Goal: Task Accomplishment & Management: Complete application form

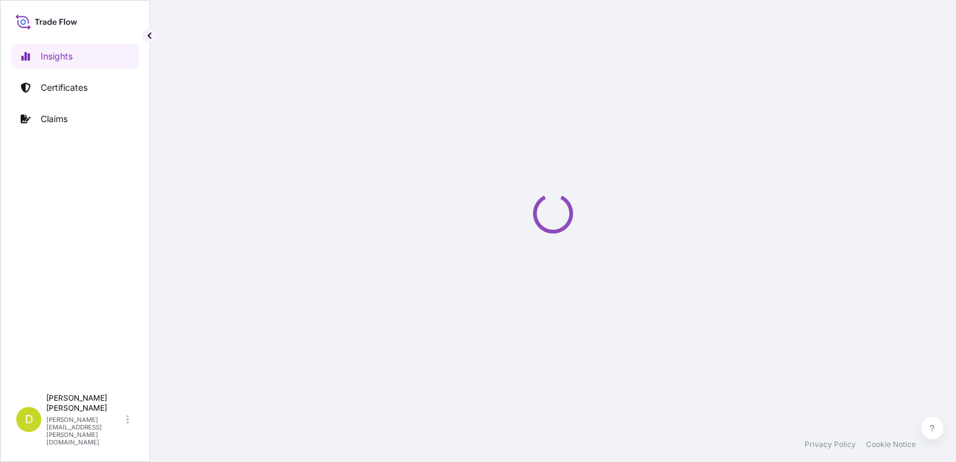
select select "2025"
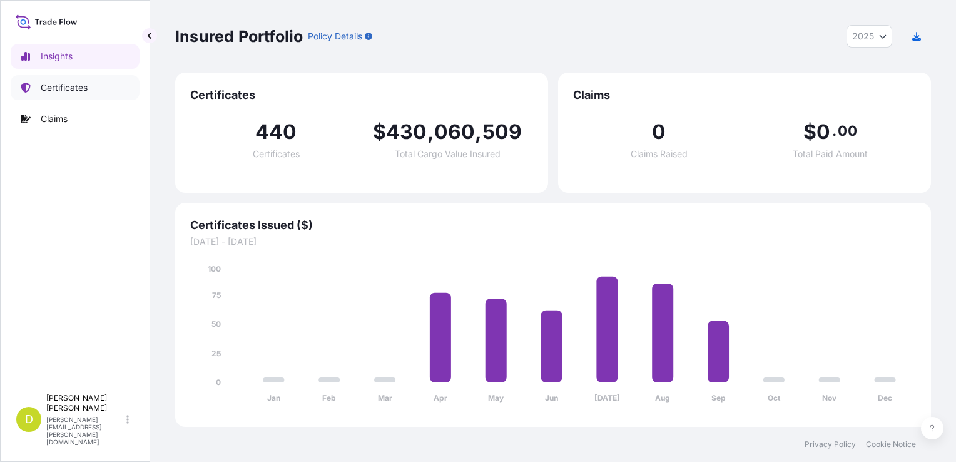
click at [85, 90] on p "Certificates" at bounding box center [64, 87] width 47 height 13
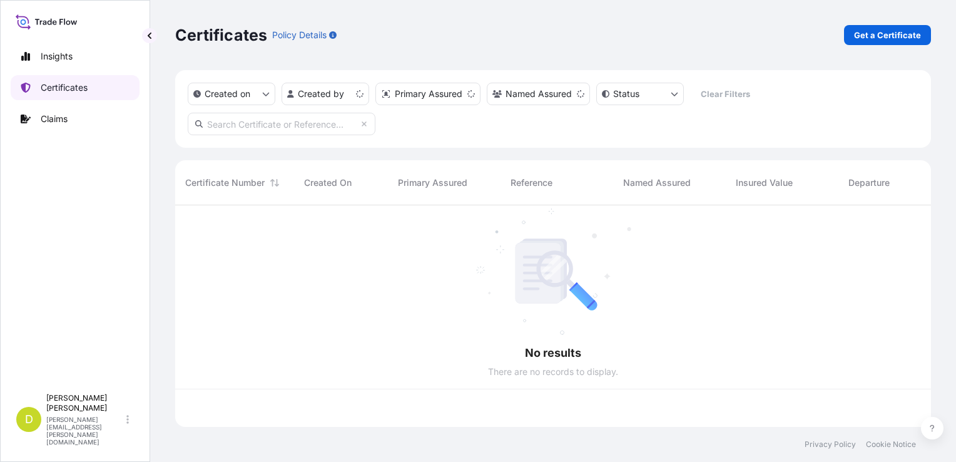
scroll to position [219, 746]
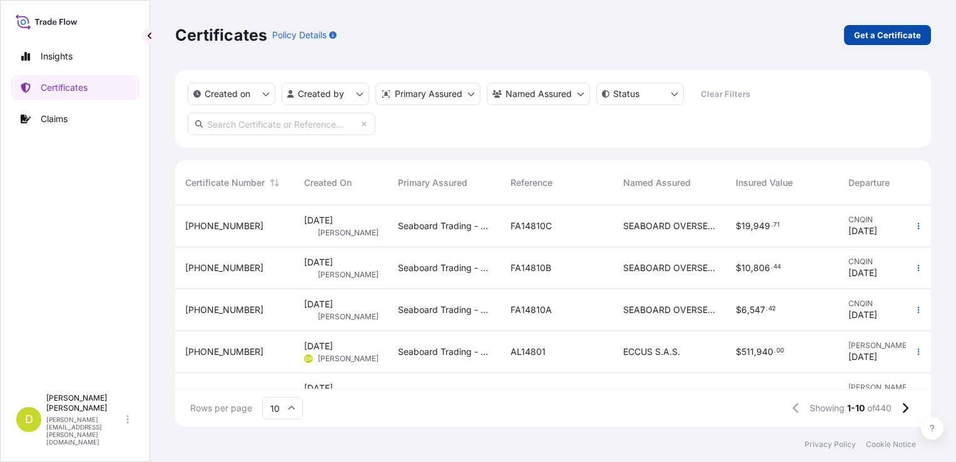
click at [880, 28] on link "Get a Certificate" at bounding box center [887, 35] width 87 height 20
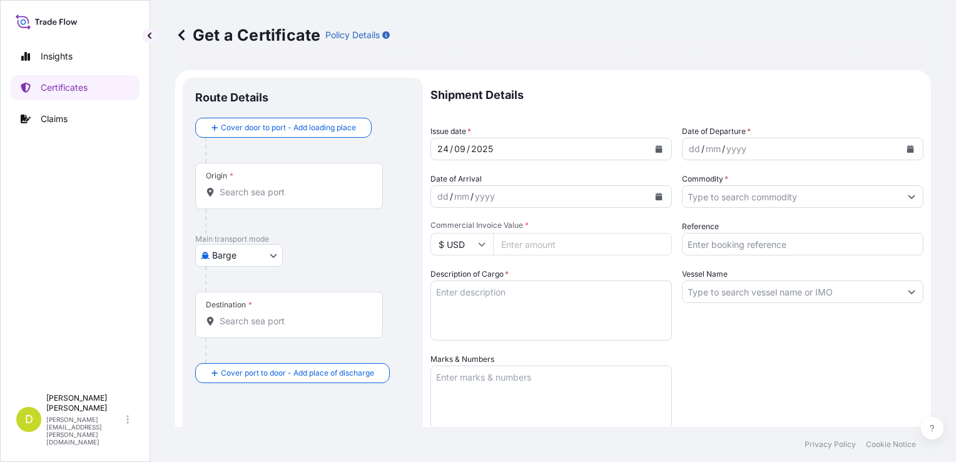
click at [248, 249] on body "Insights Certificates Claims D [PERSON_NAME] [PERSON_NAME][EMAIL_ADDRESS][PERSO…" at bounding box center [478, 231] width 956 height 462
click at [265, 349] on span "Ocean Vessel" at bounding box center [247, 355] width 56 height 13
select select "Ocean Vessel"
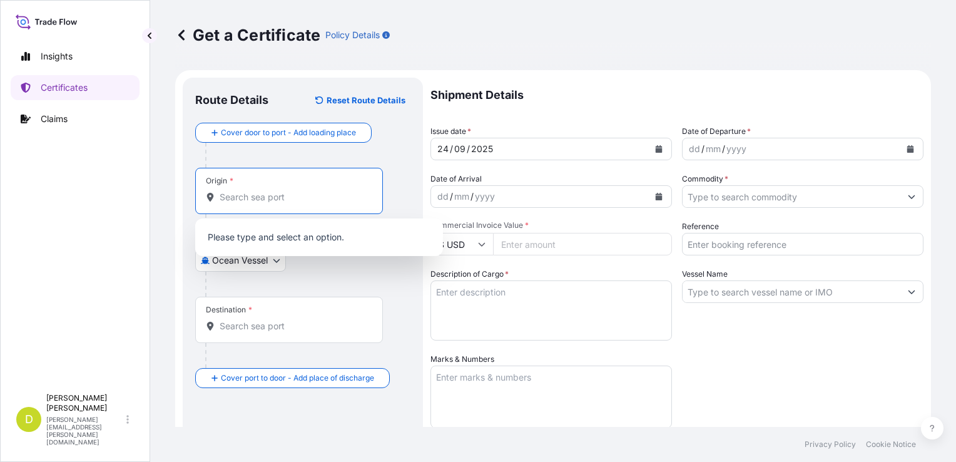
click at [283, 201] on input "Origin *" at bounding box center [294, 197] width 148 height 13
paste input "CONVENT, [US_STATE]- [GEOGRAPHIC_DATA]"
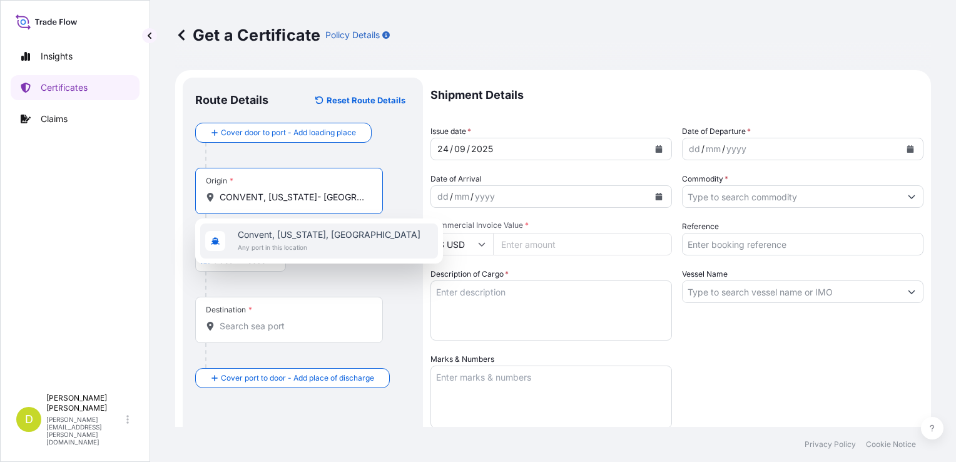
click at [307, 235] on span "Convent, [US_STATE], [GEOGRAPHIC_DATA]" at bounding box center [329, 234] width 183 height 13
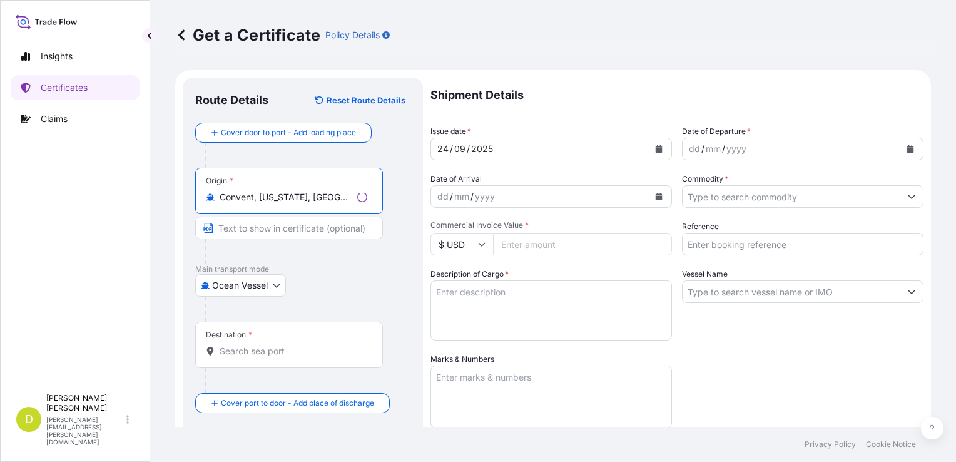
type input "Convent, [US_STATE], [GEOGRAPHIC_DATA]"
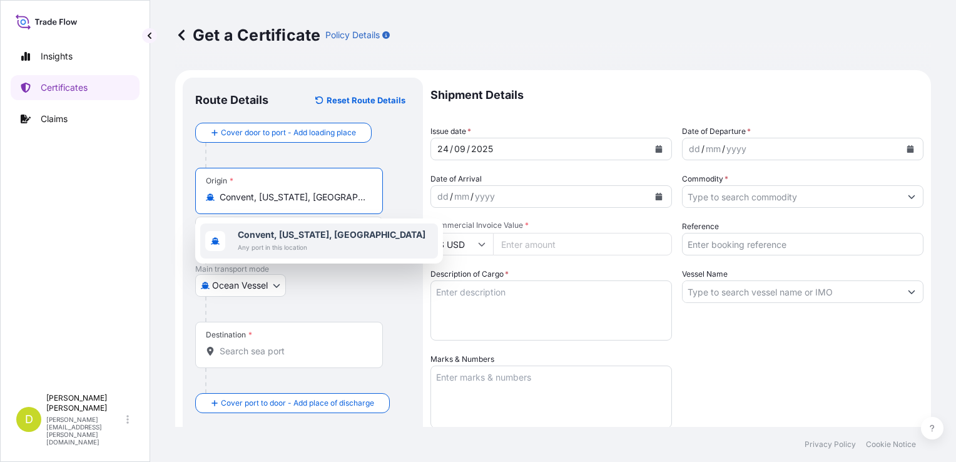
click at [342, 224] on div "Convent, [US_STATE], [GEOGRAPHIC_DATA] Any port in this location" at bounding box center [319, 240] width 238 height 35
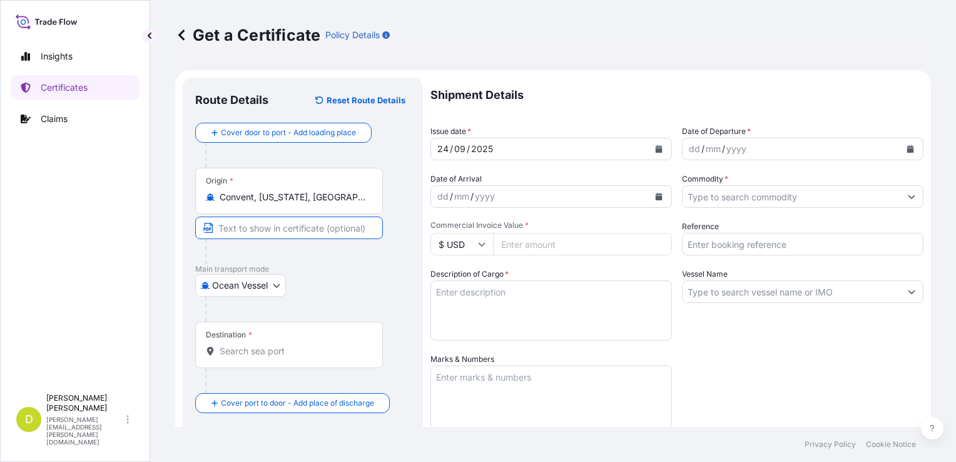
click at [307, 234] on input "Text to appear on certificate" at bounding box center [289, 228] width 188 height 23
paste input "CONVENT, [US_STATE]- [GEOGRAPHIC_DATA]"
type input "CONVENT, [US_STATE]- [GEOGRAPHIC_DATA]"
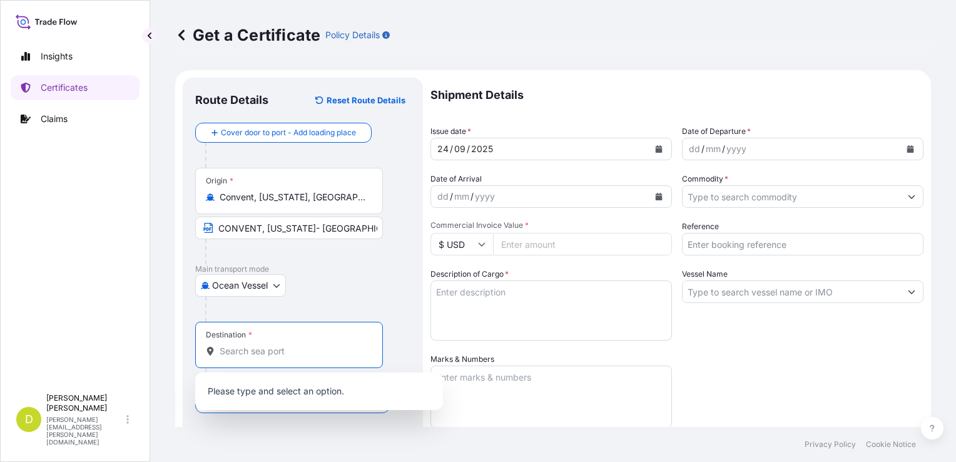
click at [313, 354] on input "Destination *" at bounding box center [294, 351] width 148 height 13
paste input "BUENAVENTURA, [GEOGRAPHIC_DATA]"
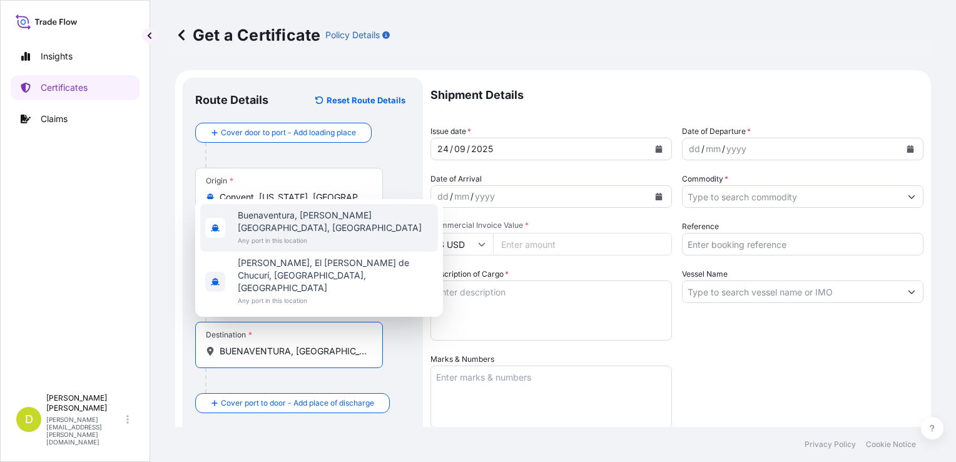
click at [359, 234] on span "Buenaventura, [PERSON_NAME][GEOGRAPHIC_DATA], [GEOGRAPHIC_DATA]" at bounding box center [335, 221] width 195 height 25
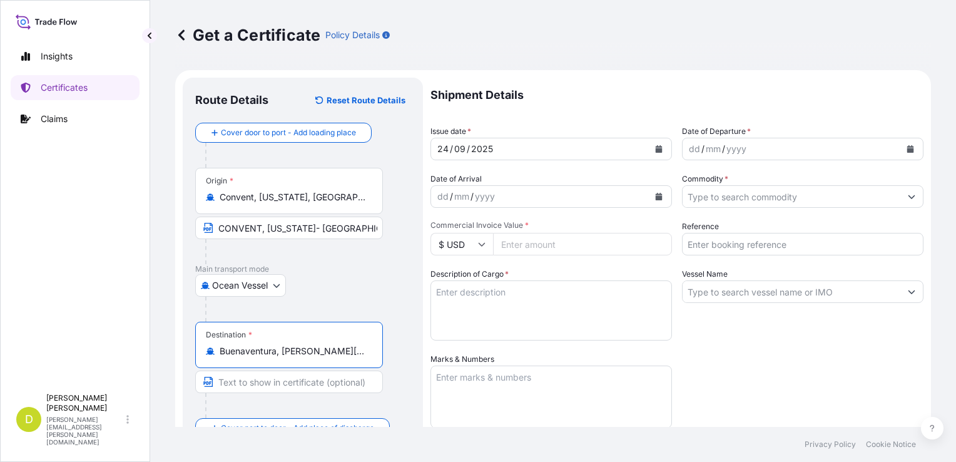
type input "Buenaventura, [PERSON_NAME][GEOGRAPHIC_DATA], [GEOGRAPHIC_DATA]"
click at [326, 376] on input "Text to appear on certificate" at bounding box center [289, 382] width 188 height 23
paste input "BUENAVENTURA, [GEOGRAPHIC_DATA]"
type input "BUENAVENTURA, [GEOGRAPHIC_DATA]"
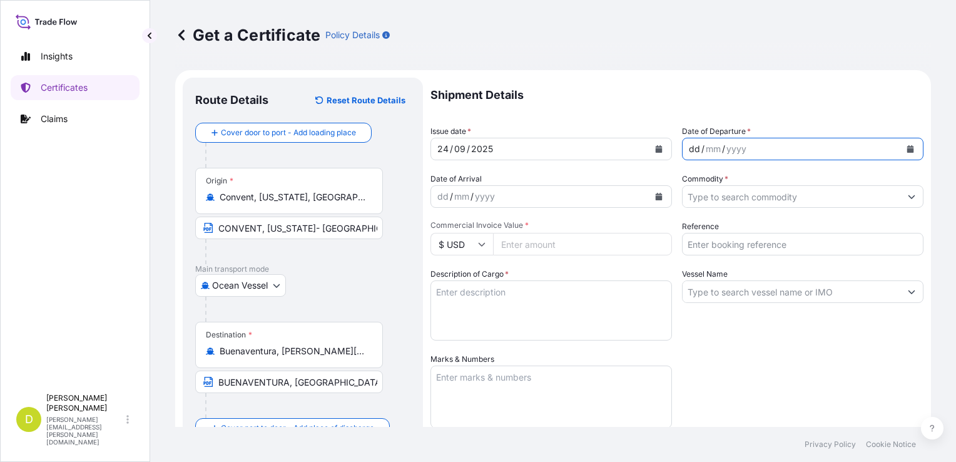
click at [692, 152] on div "dd" at bounding box center [695, 148] width 14 height 15
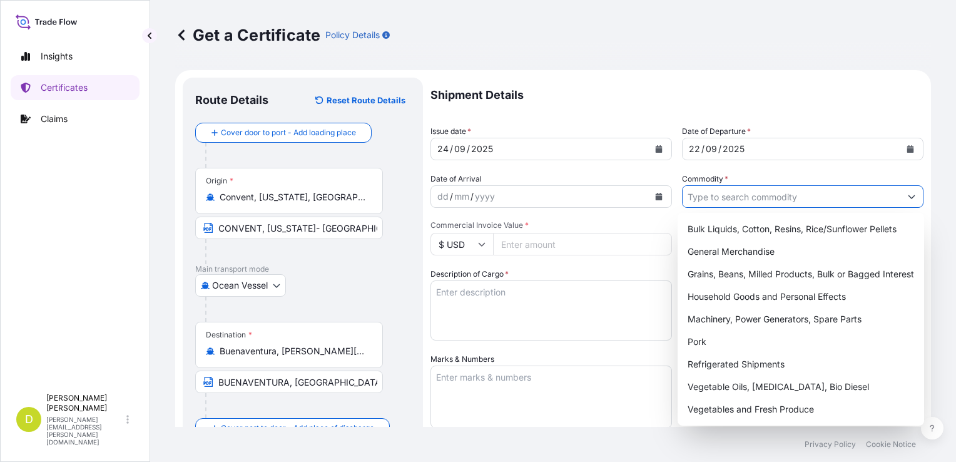
click at [756, 187] on input "Commodity *" at bounding box center [792, 196] width 218 height 23
click at [769, 270] on div "Grains, Beans, Milled Products, Bulk or Bagged Interest" at bounding box center [801, 274] width 237 height 23
type input "Grains, Beans, Milled Products, Bulk or Bagged Interest"
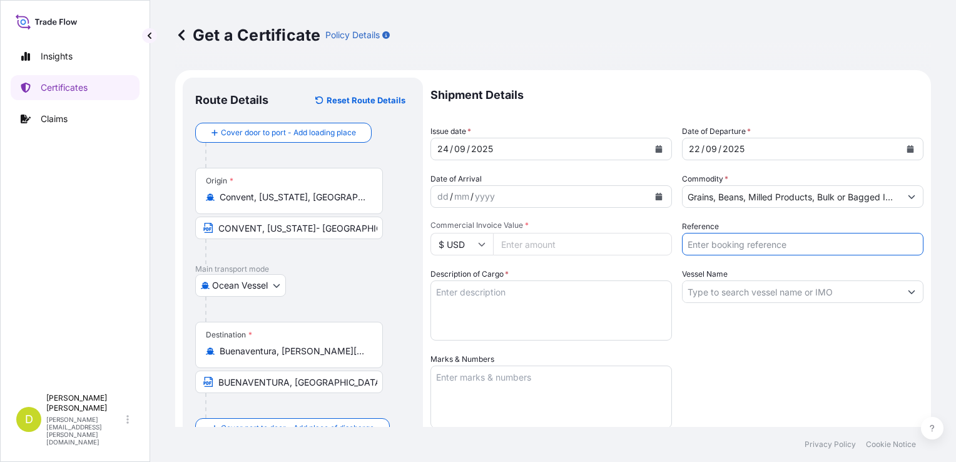
click at [769, 235] on input "Reference" at bounding box center [803, 244] width 242 height 23
type input "a"
type input "AL14719"
click at [794, 294] on input "Vessel Name" at bounding box center [792, 291] width 218 height 23
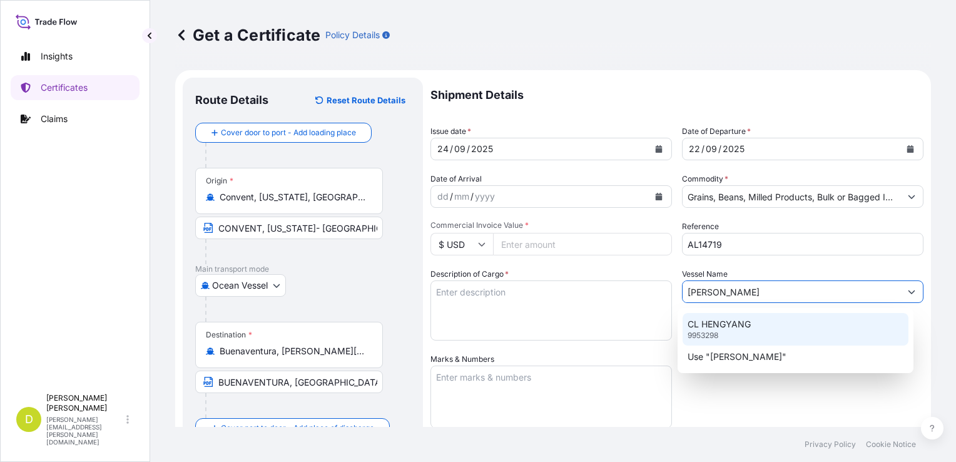
click at [803, 320] on div "CL HENGYANG 9953298" at bounding box center [796, 329] width 226 height 33
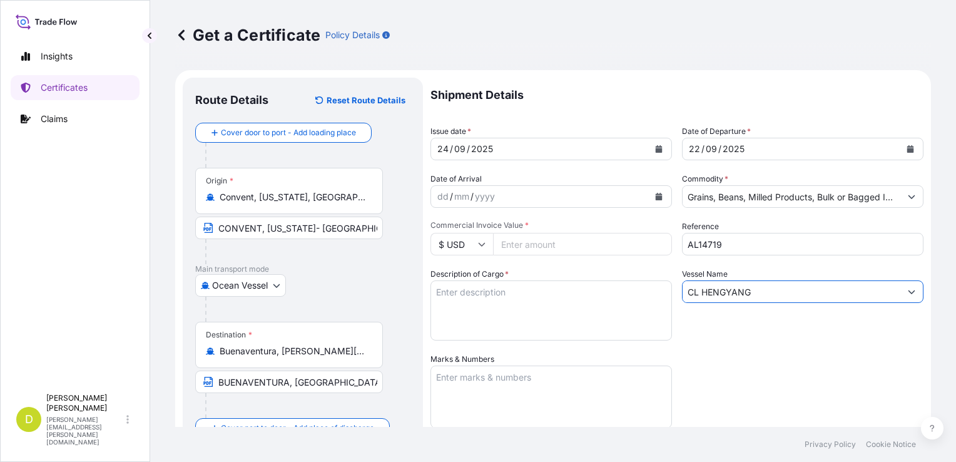
scroll to position [109, 0]
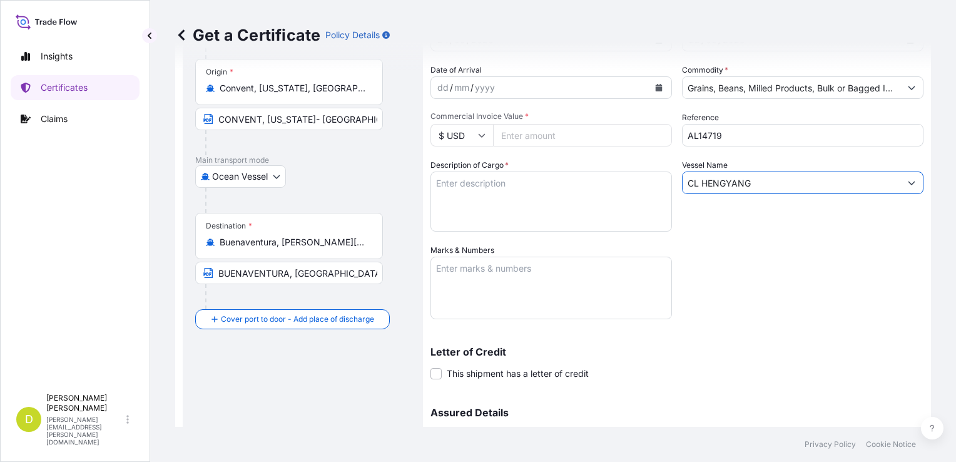
type input "CL HENGYANG"
click at [578, 197] on textarea "Description of Cargo *" at bounding box center [552, 201] width 242 height 60
click at [541, 179] on textarea "Description of Cargo *" at bounding box center [552, 201] width 242 height 60
paste textarea "2200,000"
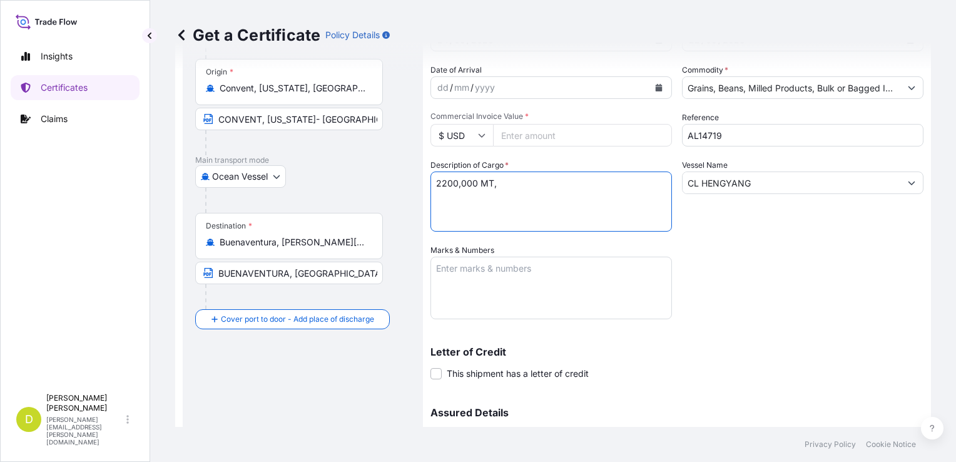
click at [594, 190] on textarea "2200,000 MT," at bounding box center [552, 201] width 242 height 60
paste textarea "U.S. SOFT RED WINTER WHEAT # 2 OR BETTER, IN BULK"
click at [594, 190] on textarea "2200,000 MT, U.S. SOFT RED WINTER WHEAT # 2 OR BETTER, IN BULK" at bounding box center [552, 201] width 242 height 60
paste textarea "SET NO. 3"
click at [628, 204] on textarea "2200,000 MT, U.S. SOFT RED WINTER WHEAT # 2 OR BETTER, IN BULK, B/L SET NO. 3" at bounding box center [552, 201] width 242 height 60
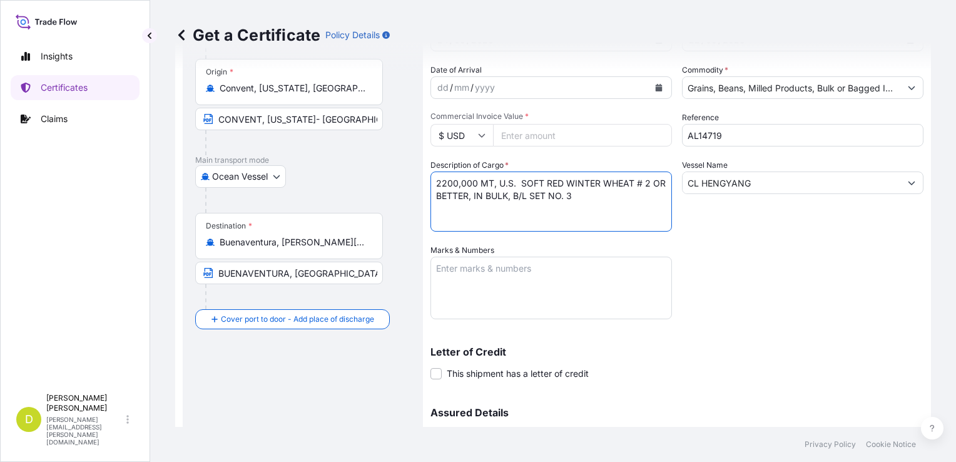
click at [615, 197] on textarea "2200,000 MT, U.S. SOFT RED WINTER WHEAT # 2 OR BETTER, IN BULK, B/L SET NO. 3" at bounding box center [552, 201] width 242 height 60
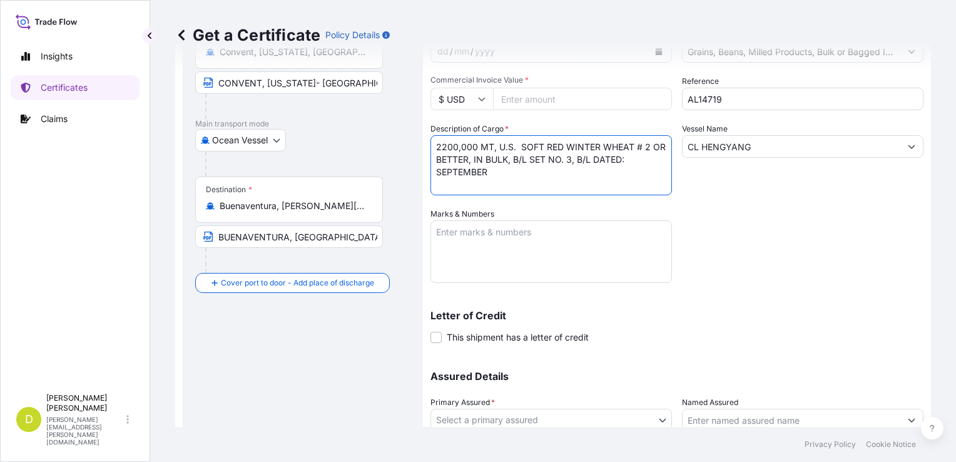
scroll to position [145, 0]
type textarea "2200,000 MT, U.S. SOFT RED WINTER WHEAT # 2 OR BETTER, IN BULK, B/L SET NO. 3, …"
click at [611, 247] on textarea "Marks & Numbers" at bounding box center [552, 252] width 242 height 63
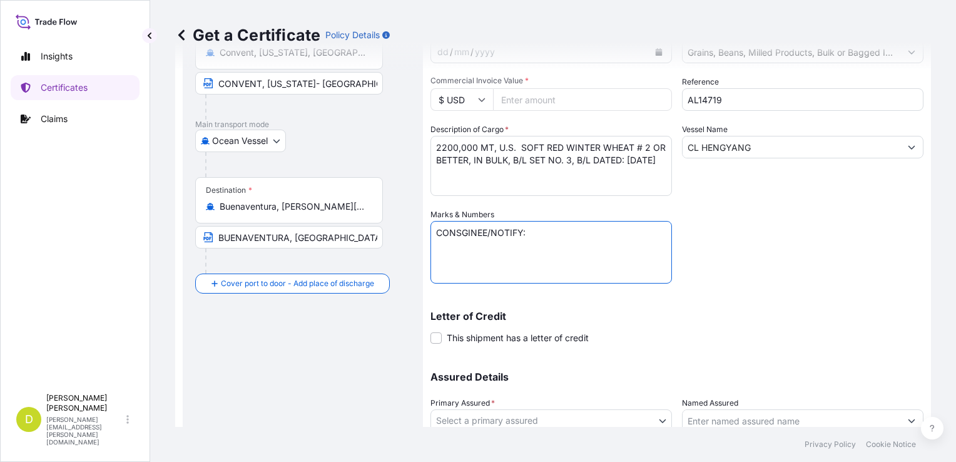
click at [514, 267] on textarea "CONSGINEE/NOTIFY:" at bounding box center [552, 252] width 242 height 63
paste textarea "INDUSTRIA MOLINERA DE CALDAS SA, [STREET_ADDRESS], NIT 860.008.386-4"
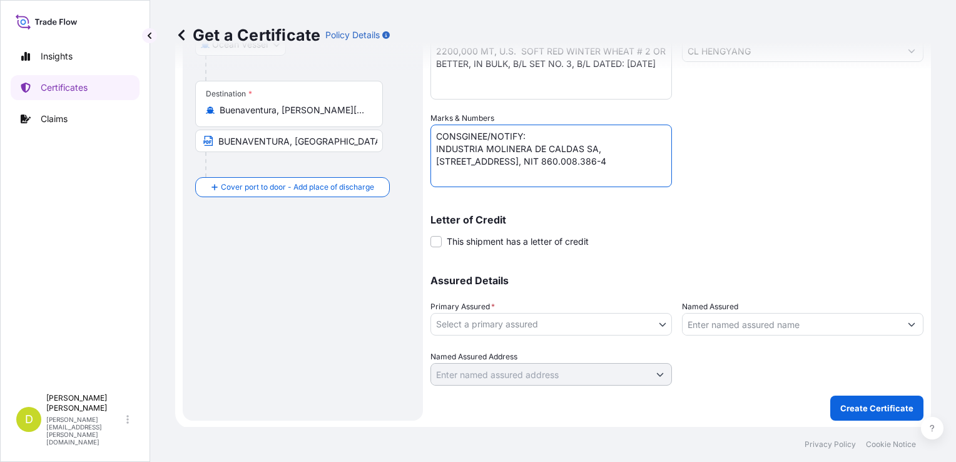
type textarea "CONSGINEE/NOTIFY: INDUSTRIA MOLINERA DE CALDAS SA, [STREET_ADDRESS], NIT 860.00…"
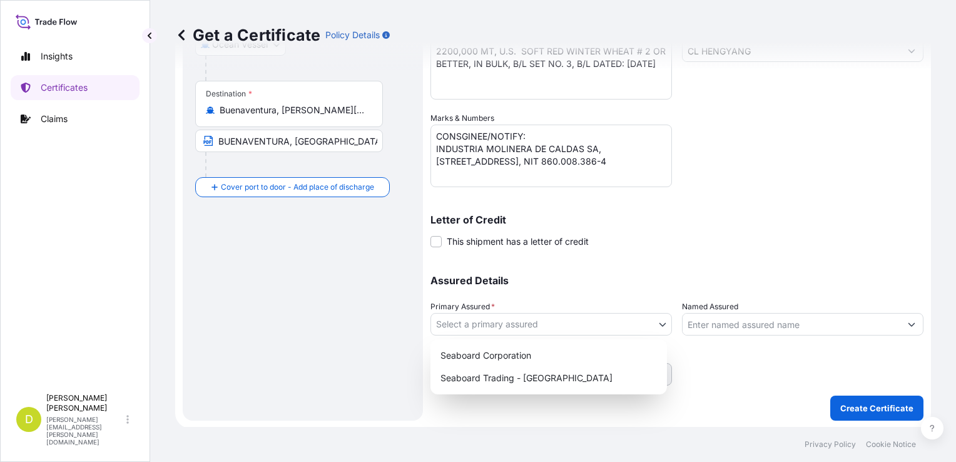
click at [630, 323] on body "Insights Certificates Claims D [PERSON_NAME] [PERSON_NAME][EMAIL_ADDRESS][PERSO…" at bounding box center [478, 231] width 956 height 462
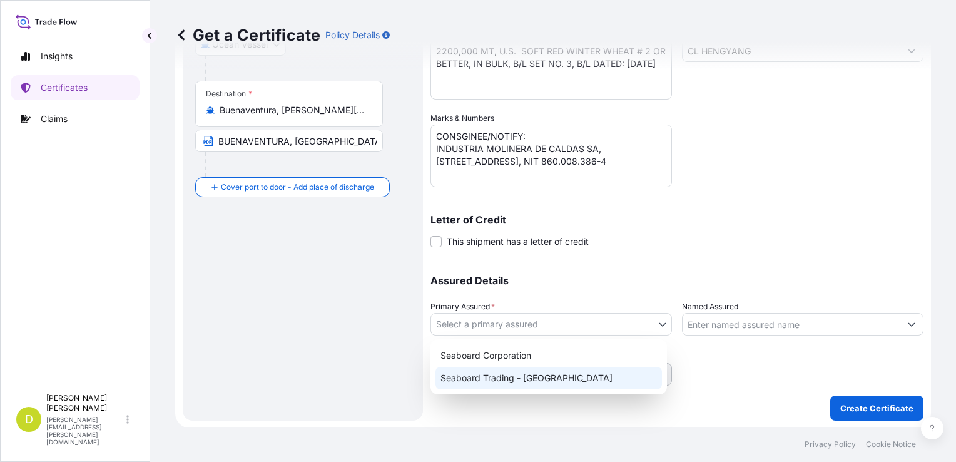
click at [573, 371] on div "Seaboard Trading - [GEOGRAPHIC_DATA]" at bounding box center [549, 378] width 227 height 23
select select "31639"
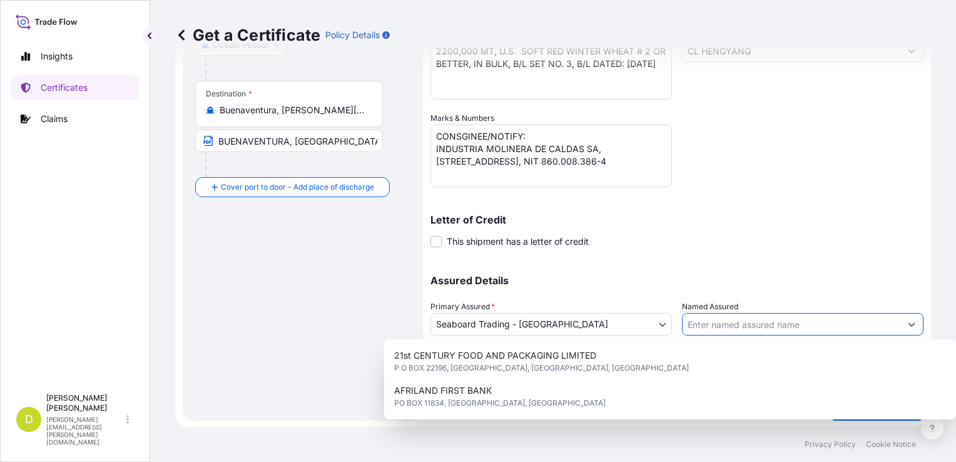
click at [721, 320] on input "Named Assured" at bounding box center [792, 324] width 218 height 23
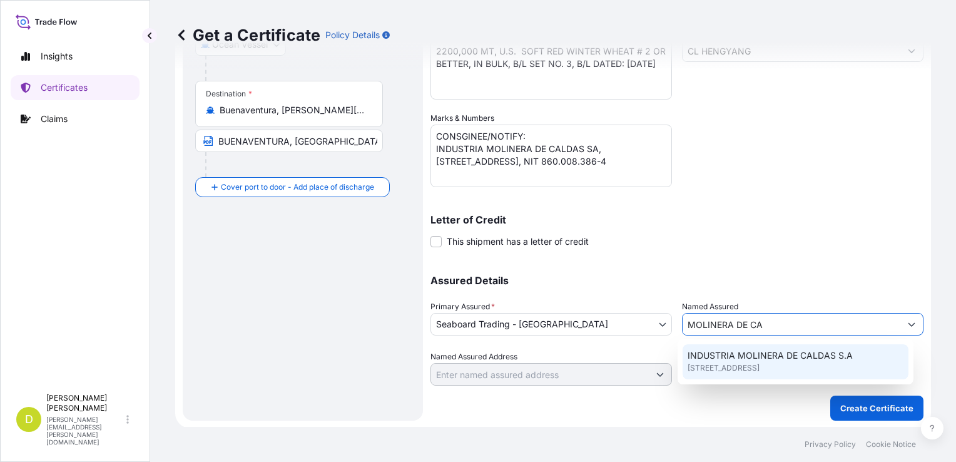
click at [760, 362] on span "[STREET_ADDRESS]" at bounding box center [724, 368] width 72 height 13
type input "INDUSTRIA MOLINERA DE CALDAS S.A"
type input "[STREET_ADDRESS]"
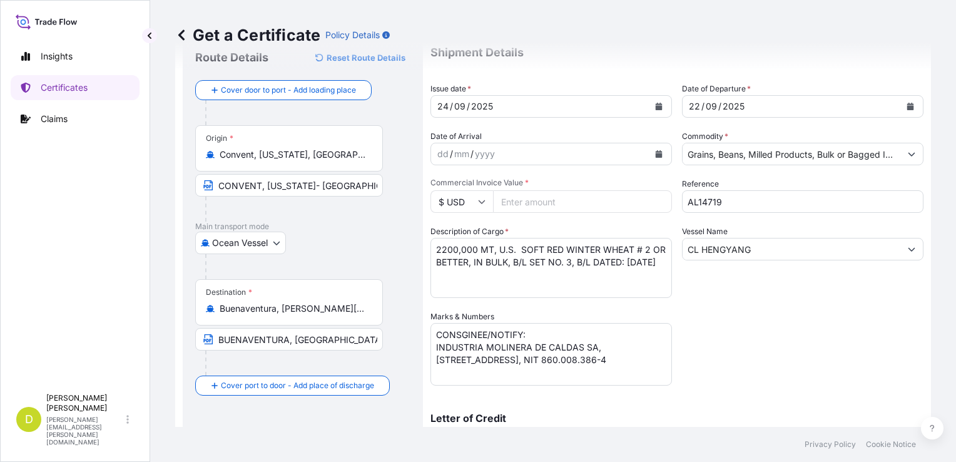
scroll to position [45, 0]
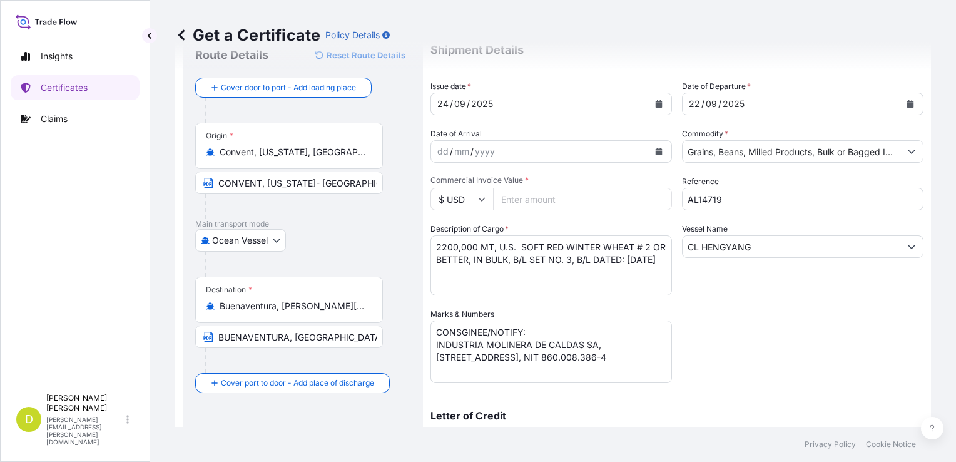
type input "INDUSTRIA MOLINERA DE CALDAS S.A"
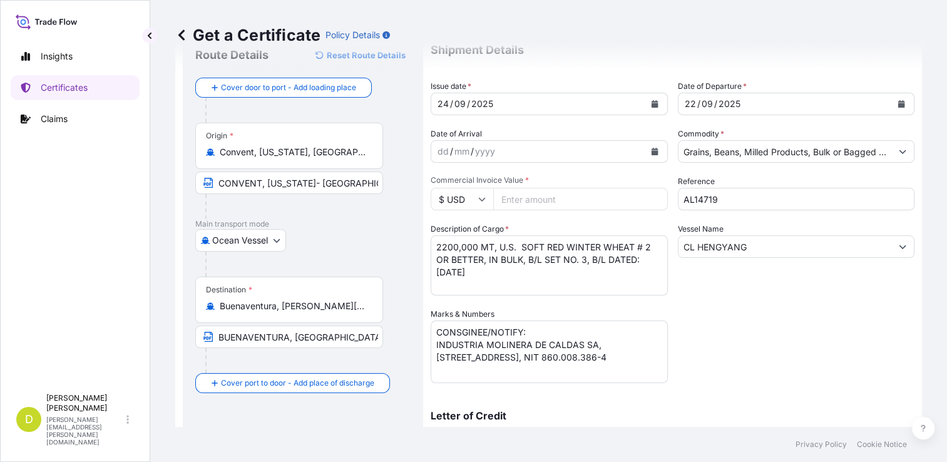
click at [611, 202] on input "Commercial Invoice Value *" at bounding box center [580, 199] width 175 height 23
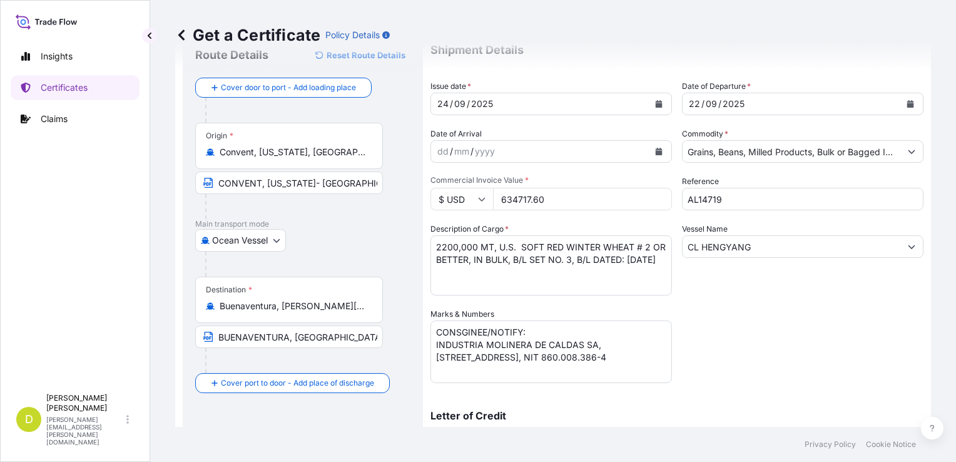
scroll to position [241, 0]
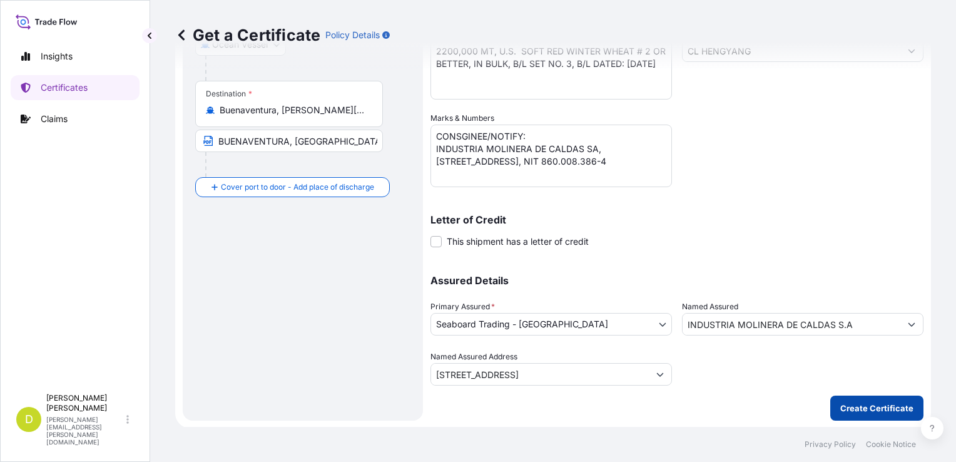
type input "634717.60"
click at [879, 404] on p "Create Certificate" at bounding box center [877, 408] width 73 height 13
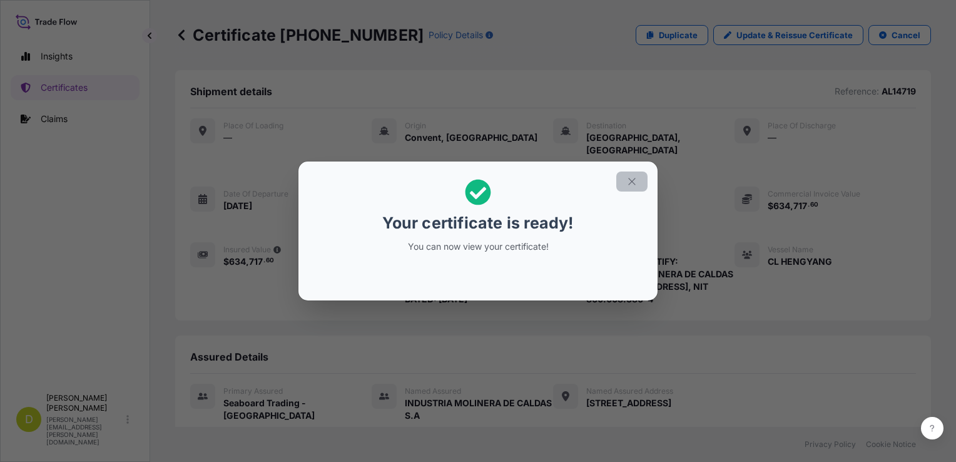
click at [634, 181] on icon "button" at bounding box center [631, 181] width 11 height 11
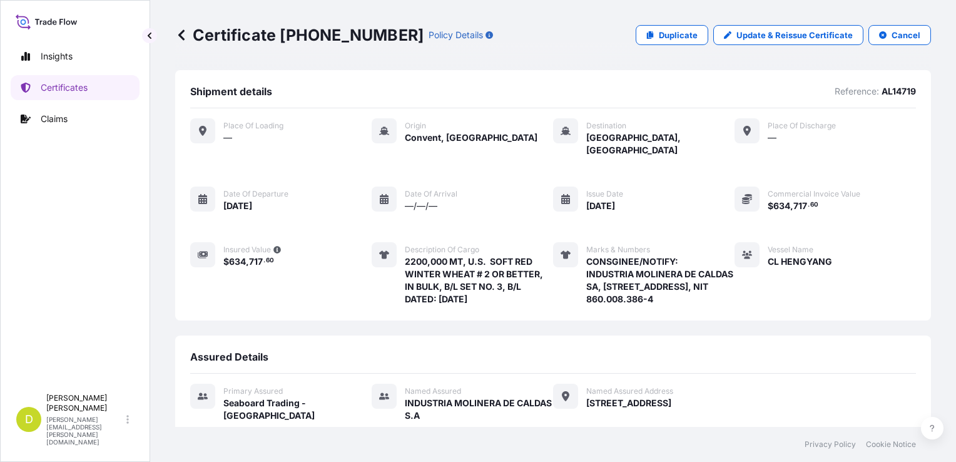
scroll to position [228, 0]
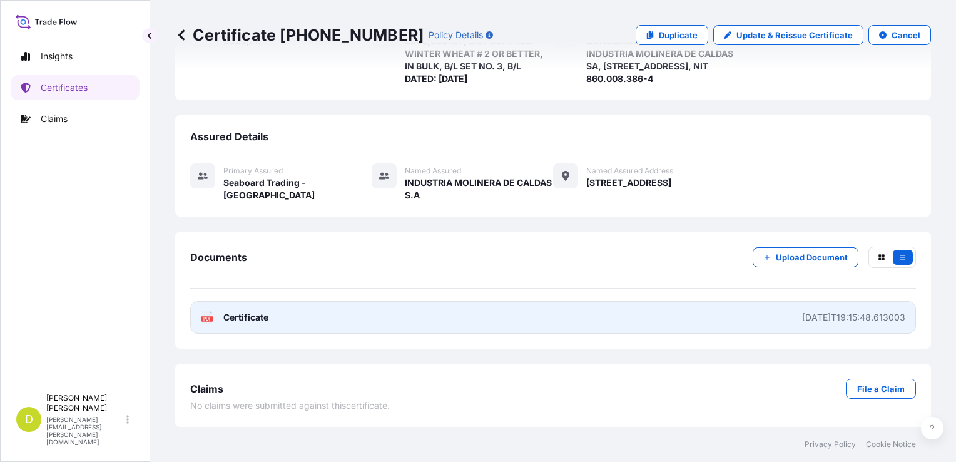
click at [663, 310] on link "PDF Certificate [DATE]T19:15:48.613003" at bounding box center [553, 317] width 726 height 33
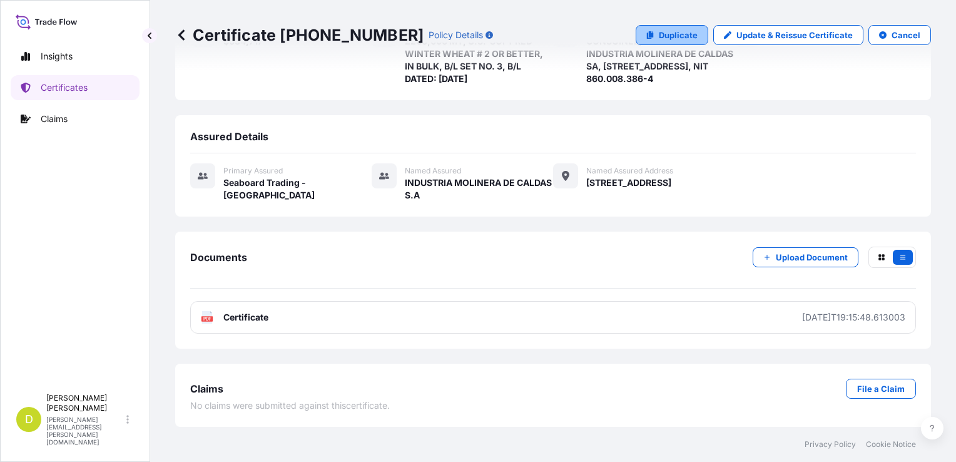
click at [681, 41] on link "Duplicate" at bounding box center [672, 35] width 73 height 20
select select "Ocean Vessel"
select select "31639"
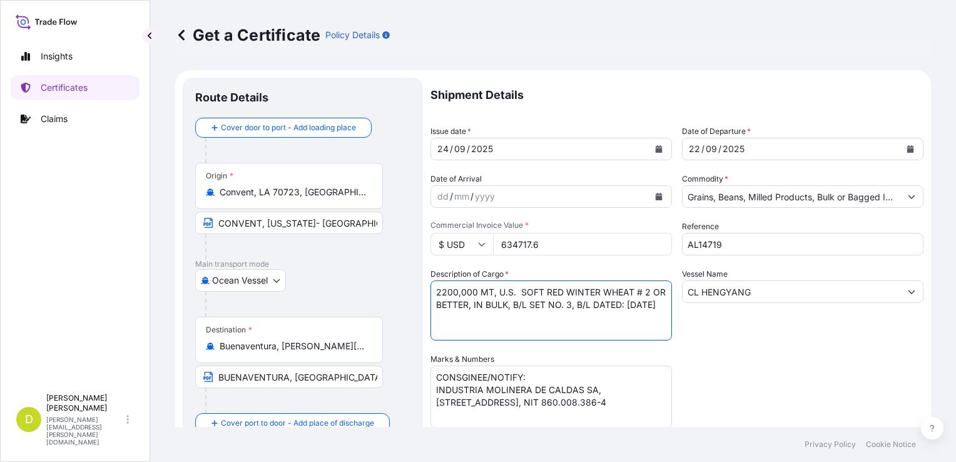
click at [468, 290] on textarea "2200,000 MT, U.S. SOFT RED WINTER WHEAT # 2 OR BETTER, IN BULK, B/L SET NO. 3, …" at bounding box center [552, 310] width 242 height 60
paste textarea "1870,000"
type textarea "1870,000 MT, U.S. SOFT RED WINTER WHEAT # 2 OR BETTER, IN BULK, B/L SET NO. 3, …"
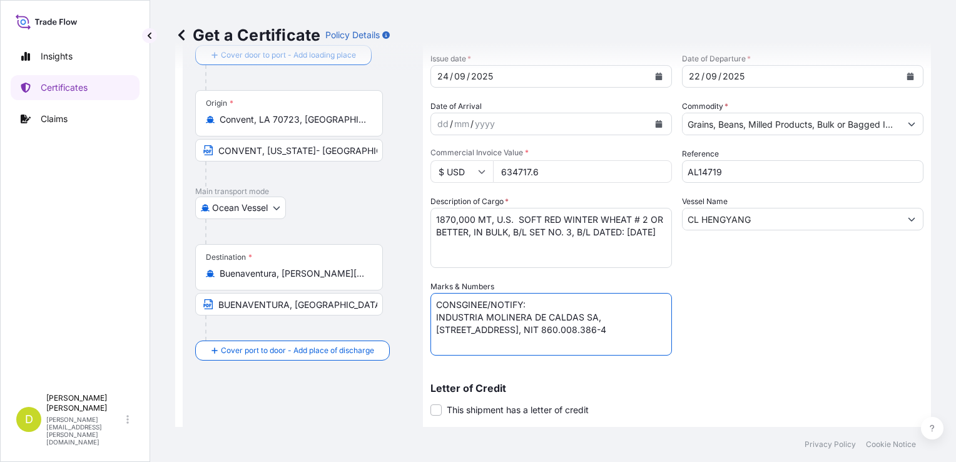
click at [559, 334] on textarea "CONSGINEE/NOTIFY: INDUSTRIA MOLINERA DE CALDAS SA, [STREET_ADDRESS], NIT 860.00…" at bounding box center [552, 324] width 242 height 63
paste textarea "DE HARINAS TULUA SAS, CRA 28 NO. 32-54 BARRIO [DEMOGRAPHIC_DATA]-[GEOGRAPHIC_DA…"
type textarea "CONSGINEE/NOTIFY: INDUSTRIA DE HARINAS TULUA SAS, CRA 28 NO. 32-54 BARRIO [DEMO…"
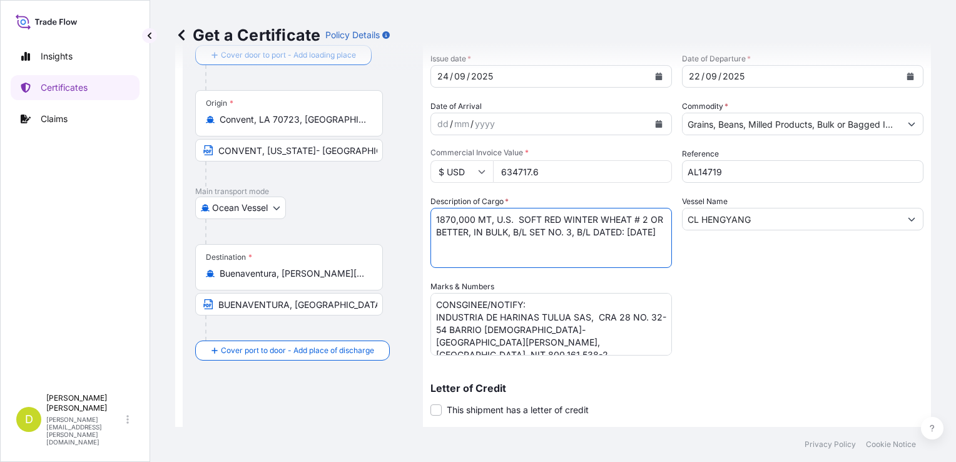
click at [573, 233] on textarea "2200,000 MT, U.S. SOFT RED WINTER WHEAT # 2 OR BETTER, IN BULK, B/L SET NO. 3, …" at bounding box center [552, 238] width 242 height 60
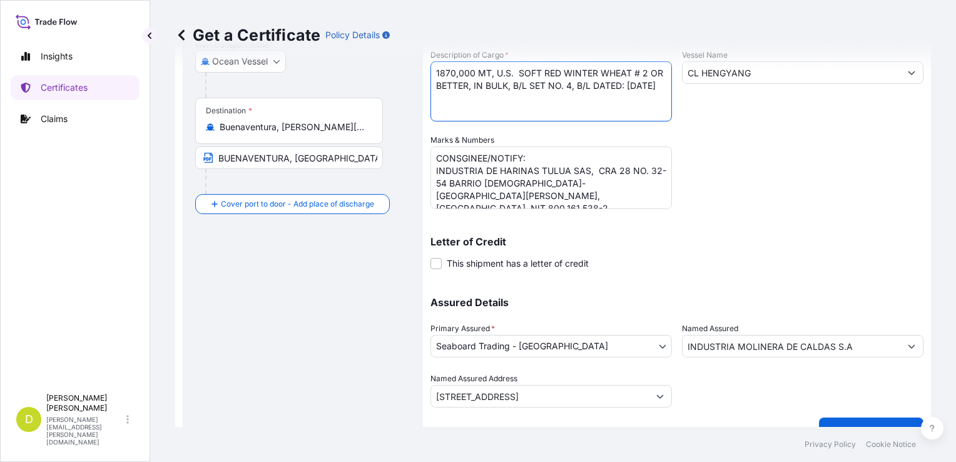
scroll to position [241, 0]
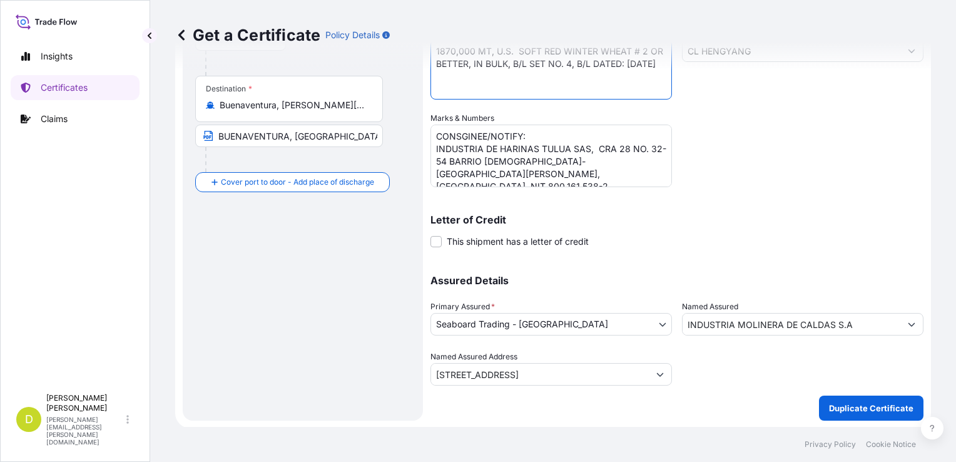
type textarea "1870,000 MT, U.S. SOFT RED WINTER WHEAT # 2 OR BETTER, IN BULK, B/L SET NO. 4, …"
click at [833, 324] on input "INDUSTRIA MOLINERA DE CALDAS S.A" at bounding box center [792, 324] width 218 height 23
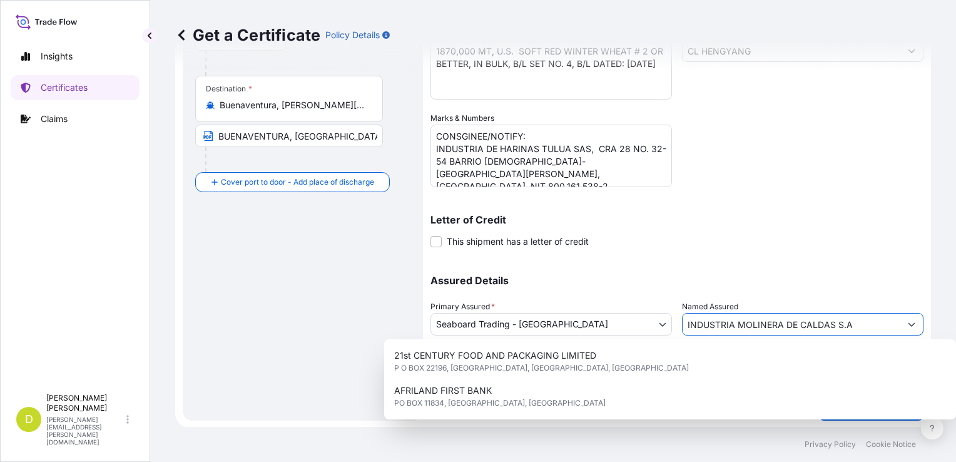
click at [833, 324] on input "INDUSTRIA MOLINERA DE CALDAS S.A" at bounding box center [792, 324] width 218 height 23
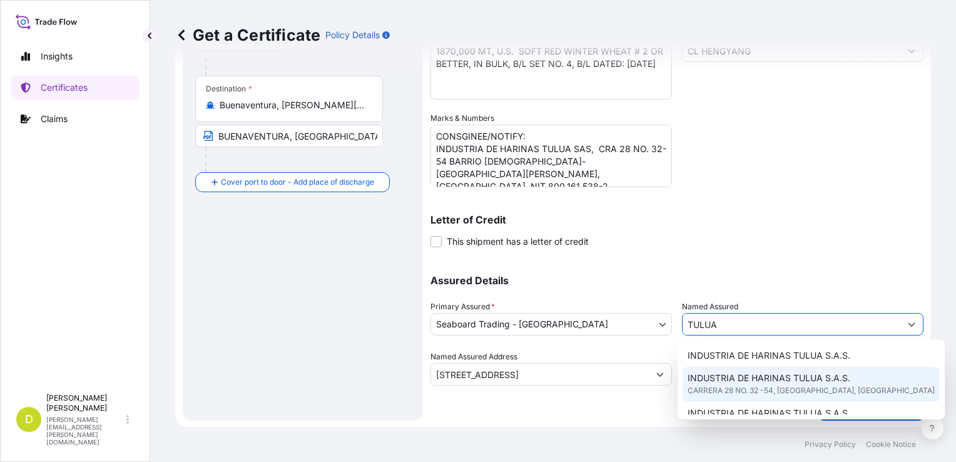
type input "INDUSTRIA DE HARINAS TULUA S.A.S."
type input "CARRERA 28 NO. 32 -54"
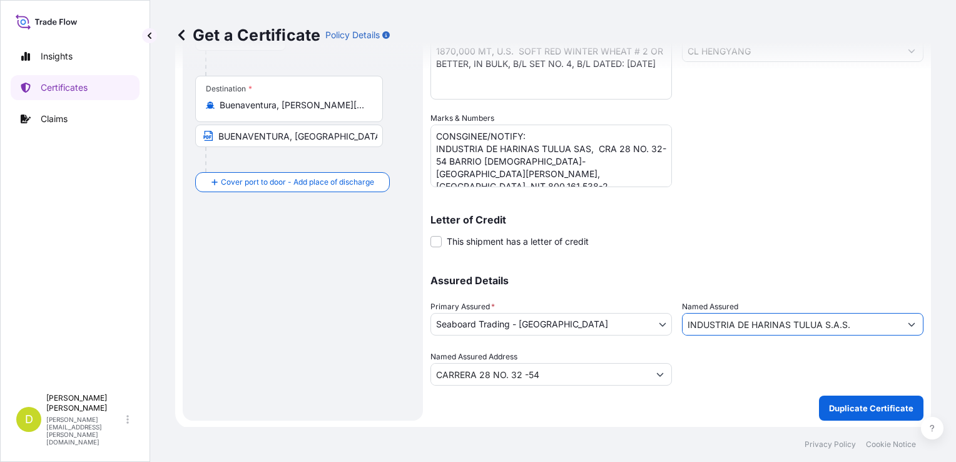
scroll to position [0, 0]
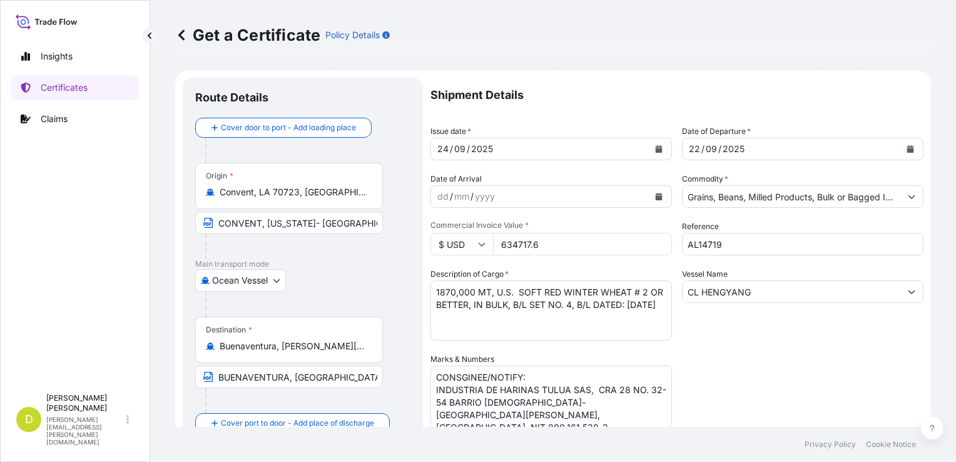
type input "INDUSTRIA DE HARINAS TULUA S.A.S."
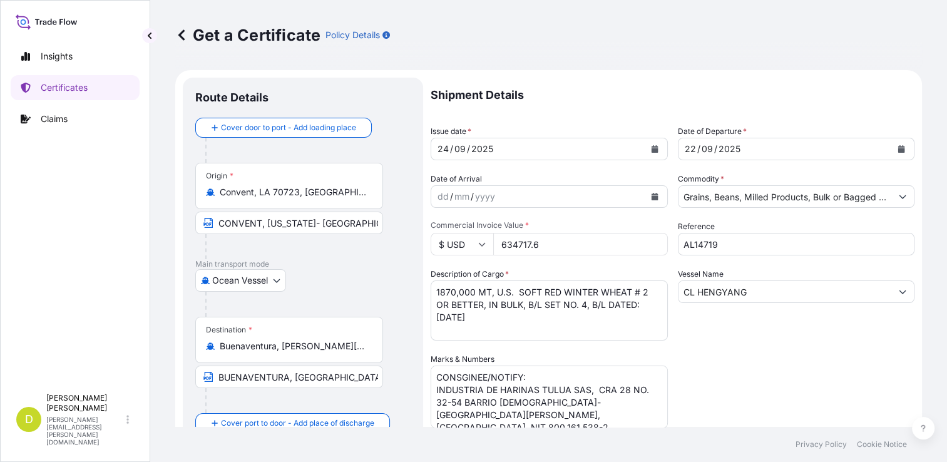
click at [542, 243] on input "634717.6" at bounding box center [580, 244] width 175 height 23
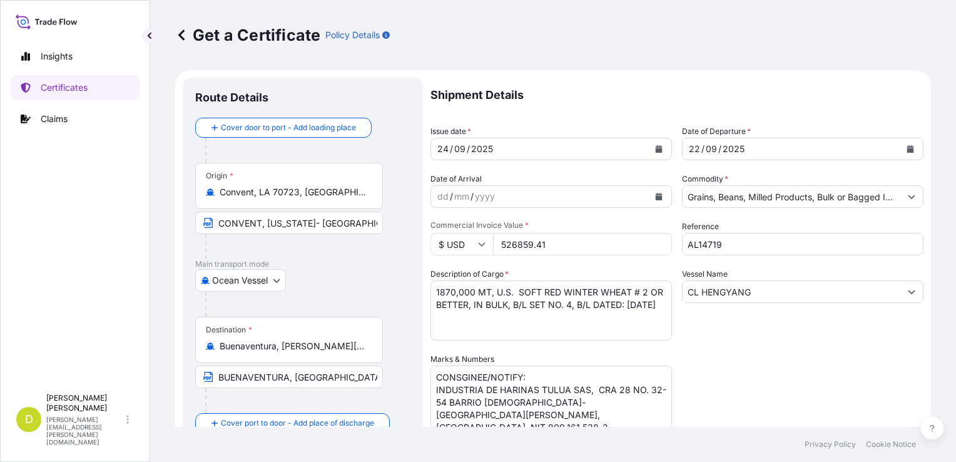
type input "526859.41"
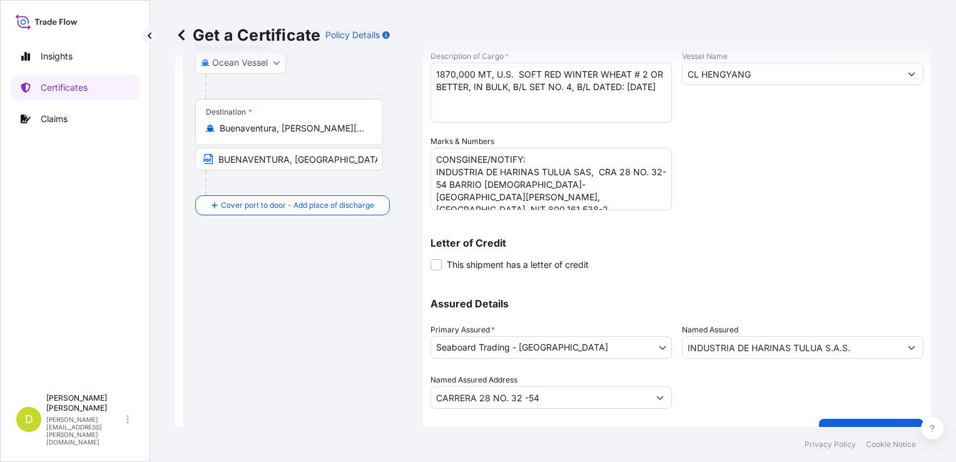
scroll to position [219, 0]
click at [879, 417] on button "Duplicate Certificate" at bounding box center [871, 429] width 105 height 25
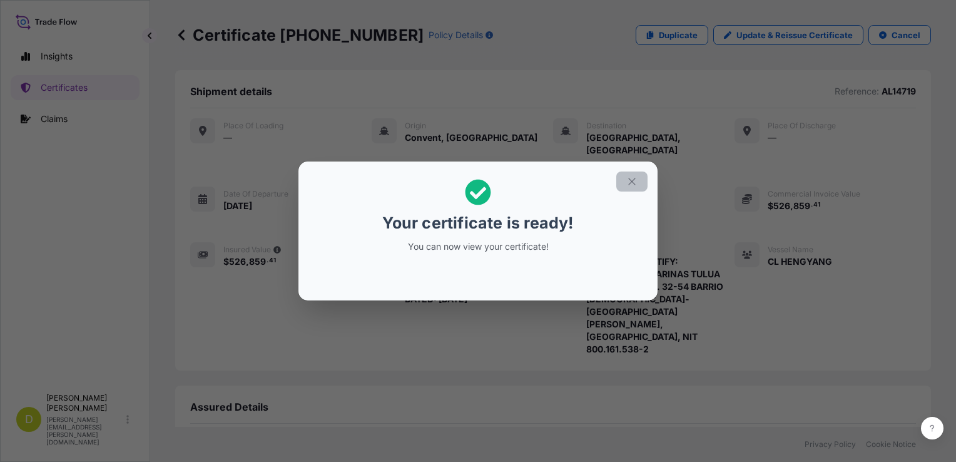
click at [633, 181] on icon "button" at bounding box center [631, 181] width 11 height 11
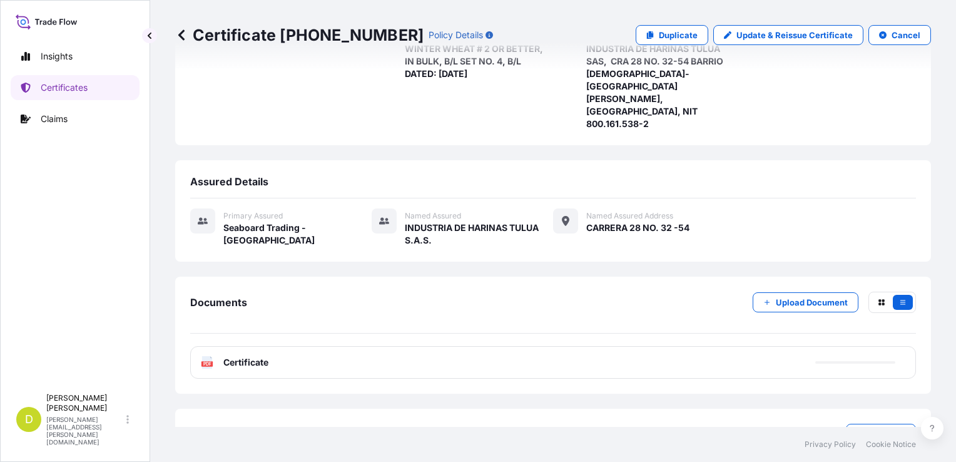
scroll to position [225, 0]
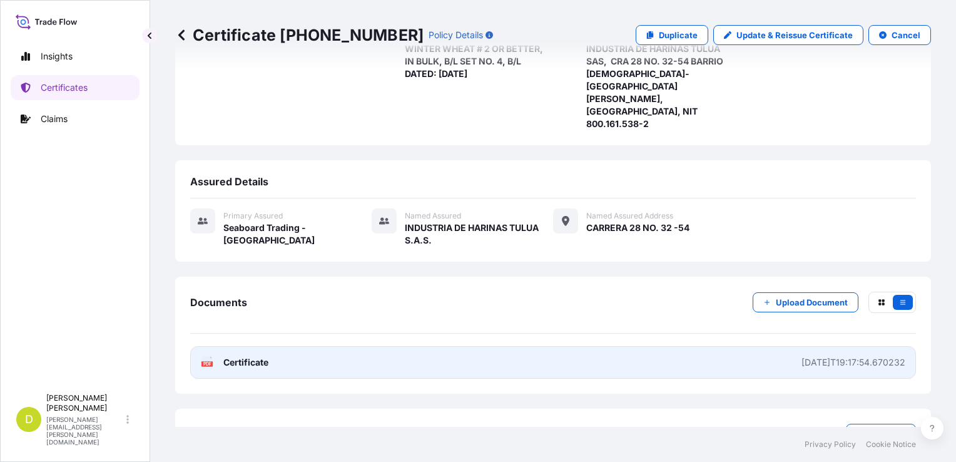
click at [692, 346] on link "PDF Certificate [DATE]T19:17:54.670232" at bounding box center [553, 362] width 726 height 33
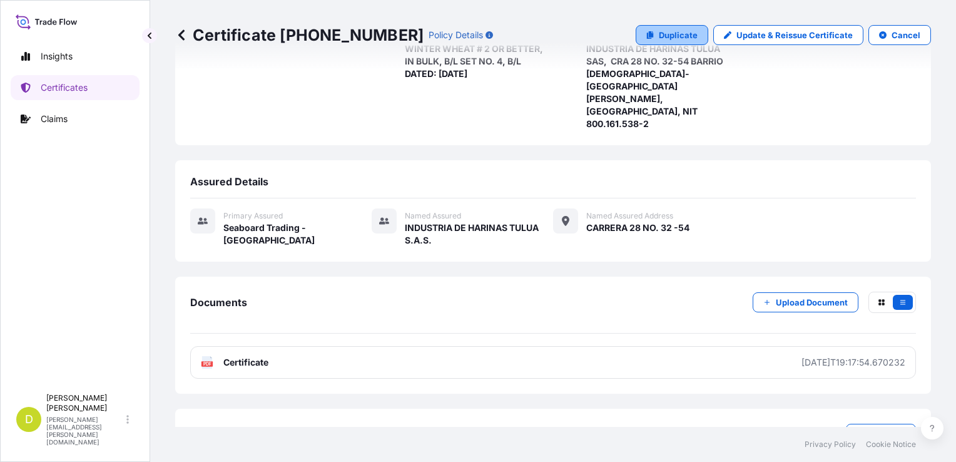
click at [676, 31] on p "Duplicate" at bounding box center [678, 35] width 39 height 13
select select "Ocean Vessel"
select select "31639"
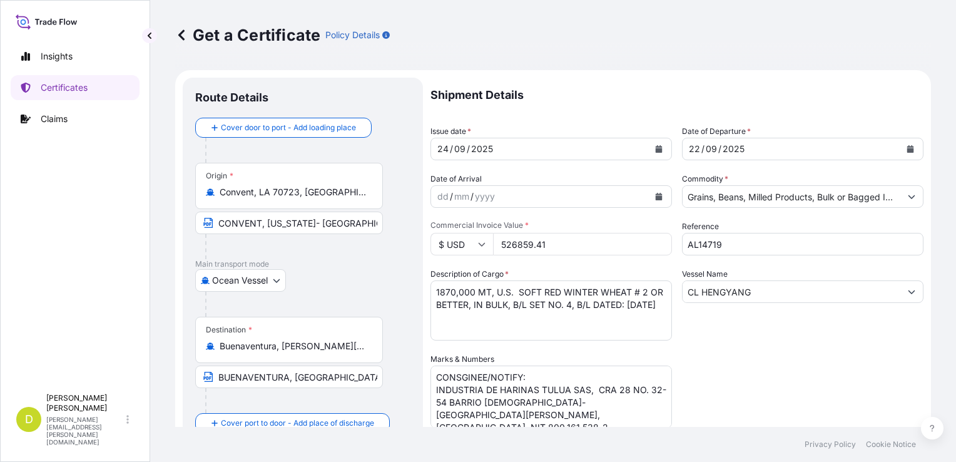
click at [546, 242] on input "526859.41" at bounding box center [582, 244] width 179 height 23
type input "624916.60"
click at [467, 297] on textarea "1870,000 MT, U.S. SOFT RED WINTER WHEAT # 2 OR BETTER, IN BULK, B/L SET NO. 4, …" at bounding box center [552, 310] width 242 height 60
paste textarea "2200,000"
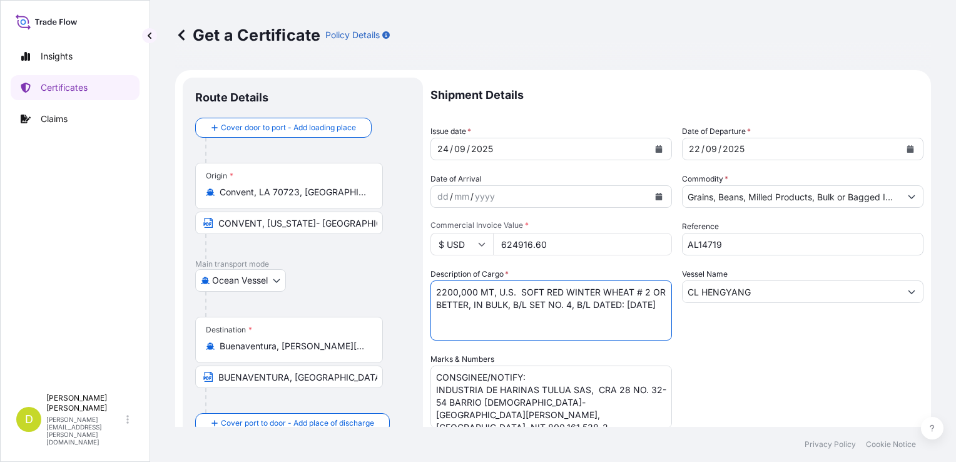
type textarea "2200,000 MT, U.S. SOFT RED WINTER WHEAT # 2 OR BETTER, IN BULK, B/L SET NO. 4, …"
click at [570, 395] on textarea "CONSGINEE/NOTIFY: INDUSTRIA DE HARINAS TULUA SAS, CRA 28 NO. 32-54 BARRIO [DEMO…" at bounding box center [552, 396] width 242 height 63
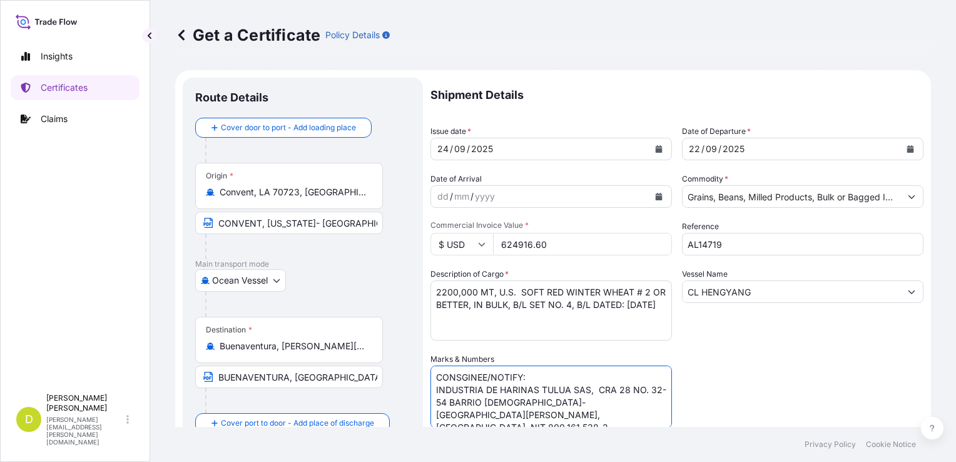
click at [570, 395] on textarea "CONSGINEE/NOTIFY: INDUSTRIA DE HARINAS TULUA SAS, CRA 28 NO. 32-54 BARRIO [DEMO…" at bounding box center [552, 396] width 242 height 63
paste textarea "COMESTIBLES INTEGRALES S.A.S., [STREET_ADDRESS], NIT. 816.006.016-5"
type textarea "CONSGINEE/NOTIFY: COMESTIBLES INTEGRALES S.A.S., [STREET_ADDRESS][PERSON_NAME],…"
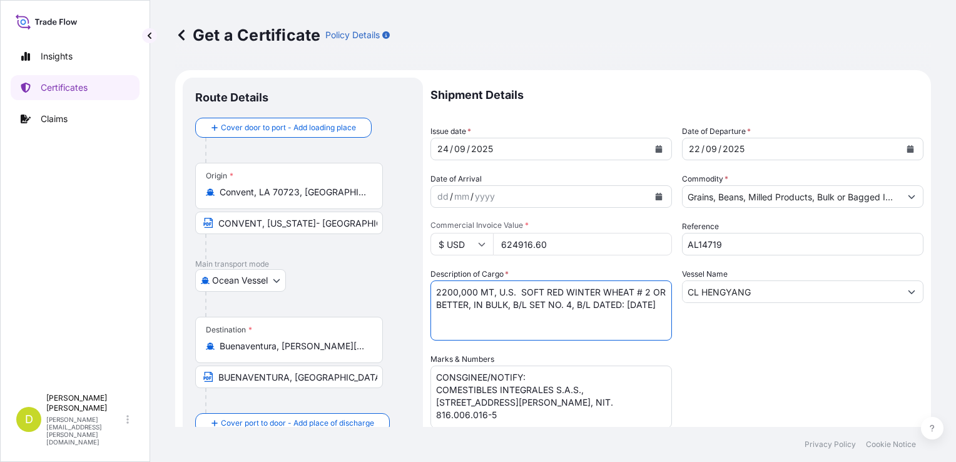
click at [586, 302] on textarea "1870,000 MT, U.S. SOFT RED WINTER WHEAT # 2 OR BETTER, IN BULK, B/L SET NO. 4, …" at bounding box center [552, 310] width 242 height 60
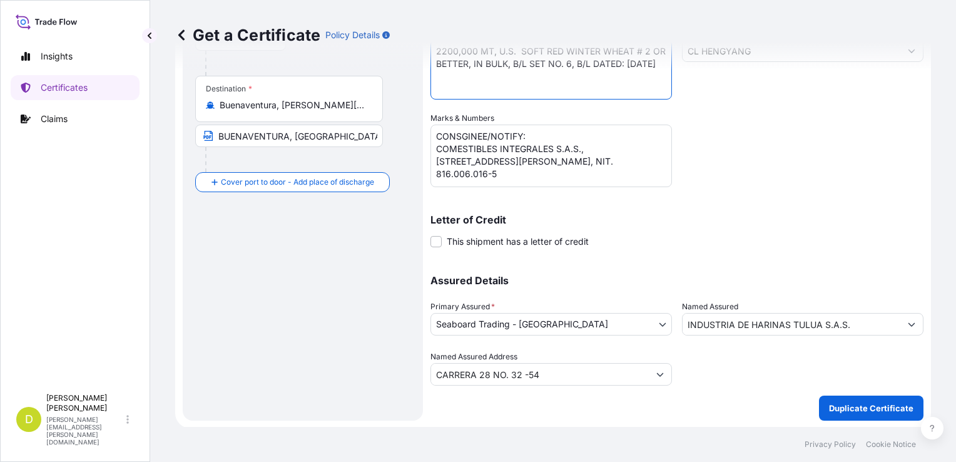
type textarea "2200,000 MT, U.S. SOFT RED WINTER WHEAT # 2 OR BETTER, IN BULK, B/L SET NO. 6, …"
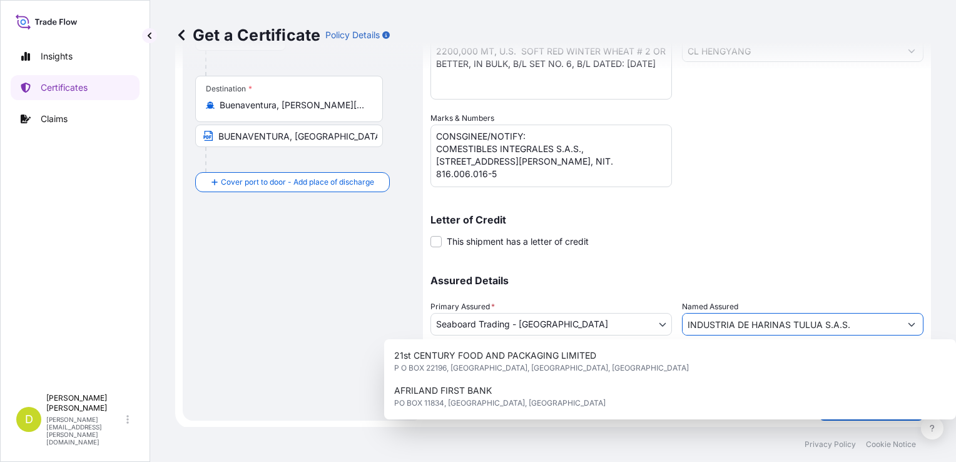
click at [851, 327] on input "INDUSTRIA DE HARINAS TULUA S.A.S." at bounding box center [792, 324] width 218 height 23
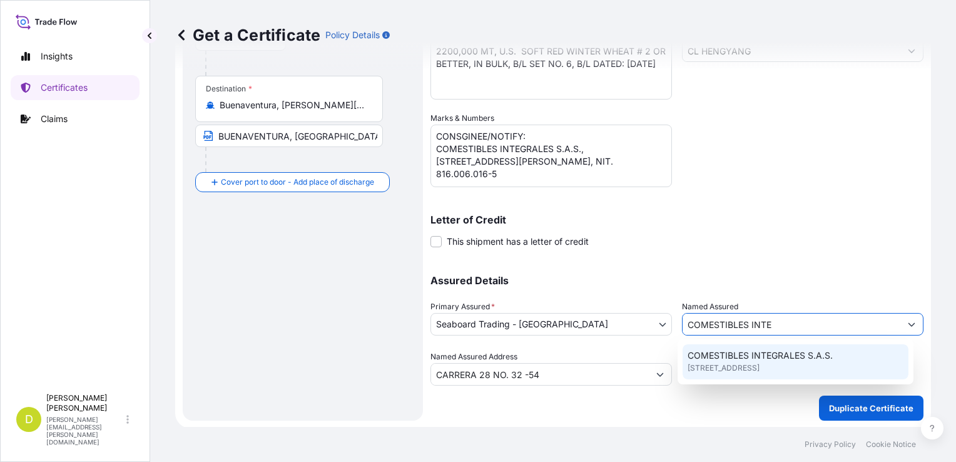
click at [769, 358] on span "COMESTIBLES INTEGRALES S.A.S." at bounding box center [760, 355] width 145 height 13
type input "COMESTIBLES INTEGRALES S.A.S."
type input "[STREET_ADDRESS],[GEOGRAPHIC_DATA]"
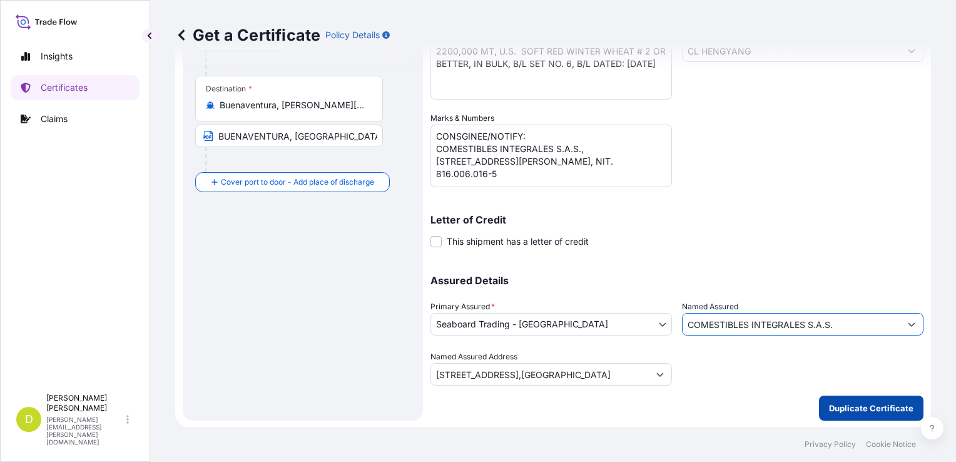
type input "COMESTIBLES INTEGRALES S.A.S."
click at [857, 405] on p "Duplicate Certificate" at bounding box center [871, 408] width 84 height 13
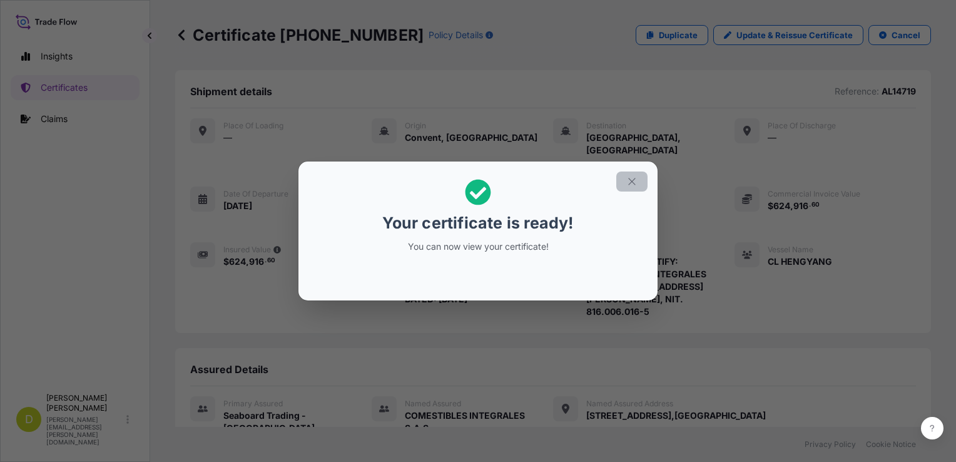
click at [638, 176] on button "button" at bounding box center [631, 181] width 31 height 20
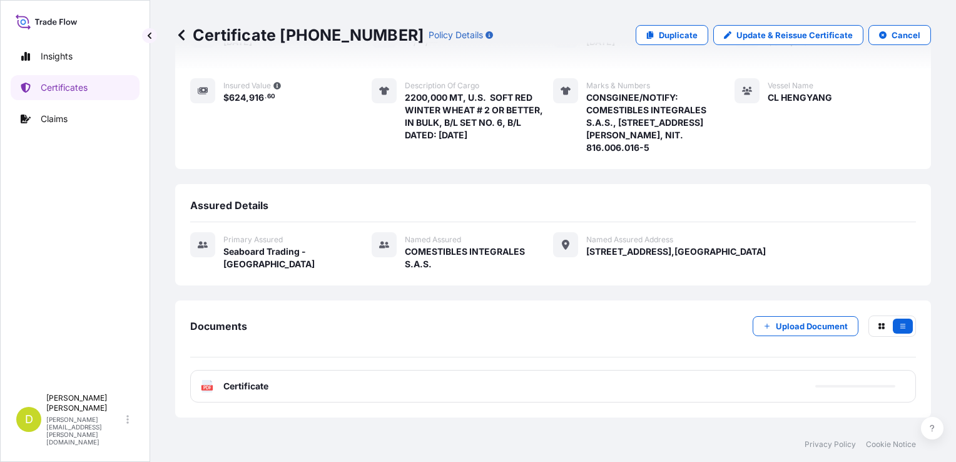
scroll to position [203, 0]
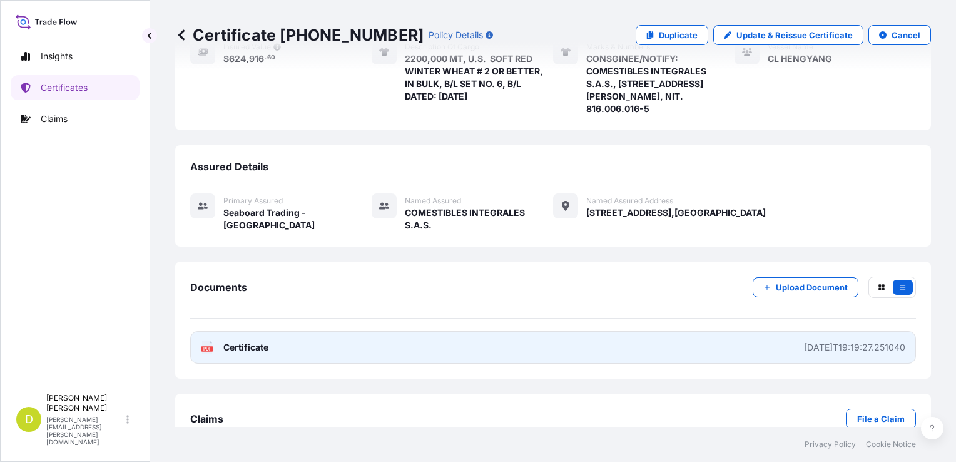
click at [614, 337] on link "PDF Certificate [DATE]T19:19:27.251040" at bounding box center [553, 347] width 726 height 33
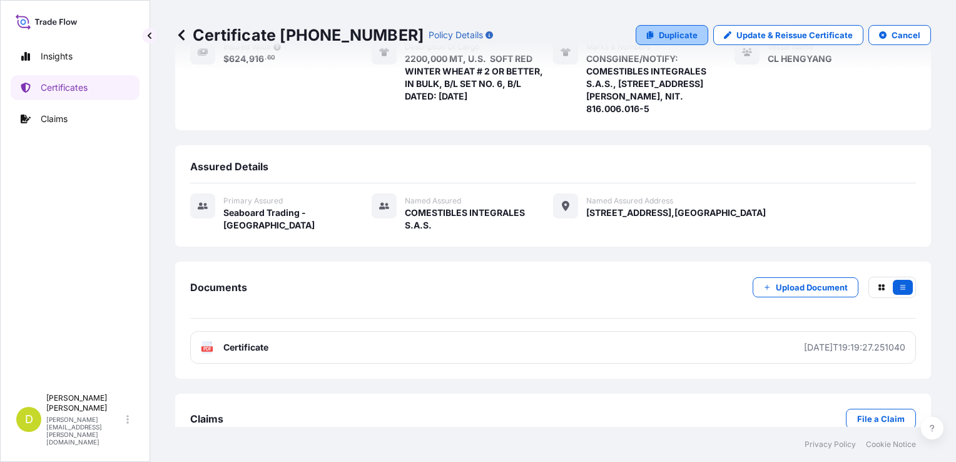
click at [640, 41] on link "Duplicate" at bounding box center [672, 35] width 73 height 20
select select "Ocean Vessel"
select select "31639"
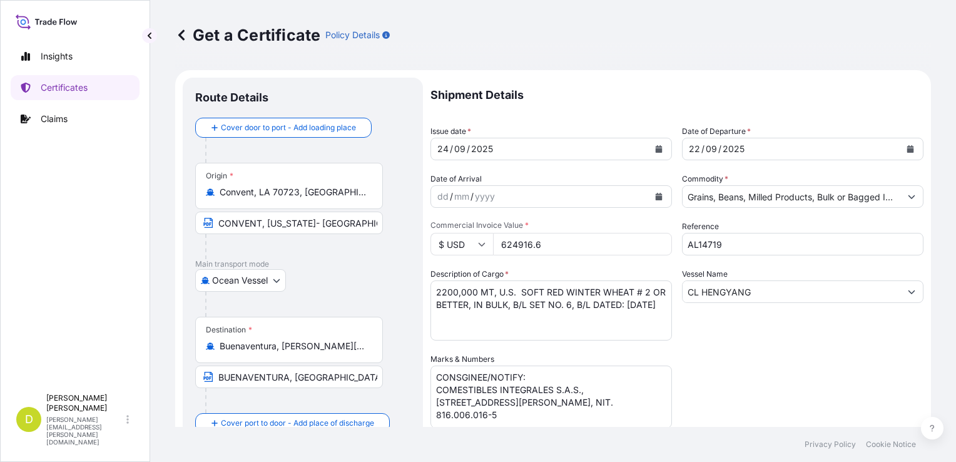
click at [459, 292] on textarea "2200,000 MT, U.S. SOFT RED WINTER WHEAT # 2 OR BETTER, IN BULK, B/L SET NO. 6, …" at bounding box center [552, 310] width 242 height 60
paste textarea "375,000"
type textarea "375,000 MT, U.S. SOFT RED WINTER WHEAT # 2 OR BETTER, IN BULK, B/L SET NO. 6, B…"
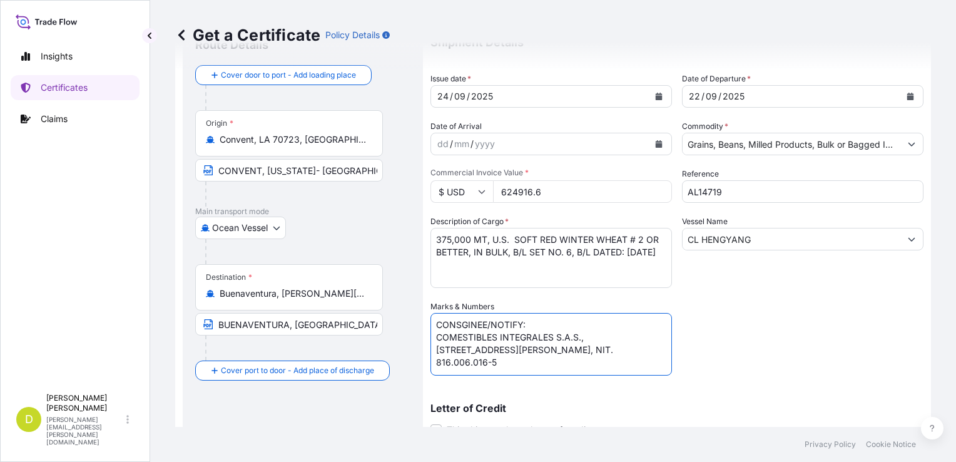
click at [591, 358] on textarea "CONSGINEE/NOTIFY: COMESTIBLES INTEGRALES S.A.S., [STREET_ADDRESS][PERSON_NAME],…" at bounding box center [552, 344] width 242 height 63
paste textarea "SEABOARD OVERSEAS [GEOGRAPHIC_DATA] S.A.S., [STREET_ADDRESS]"
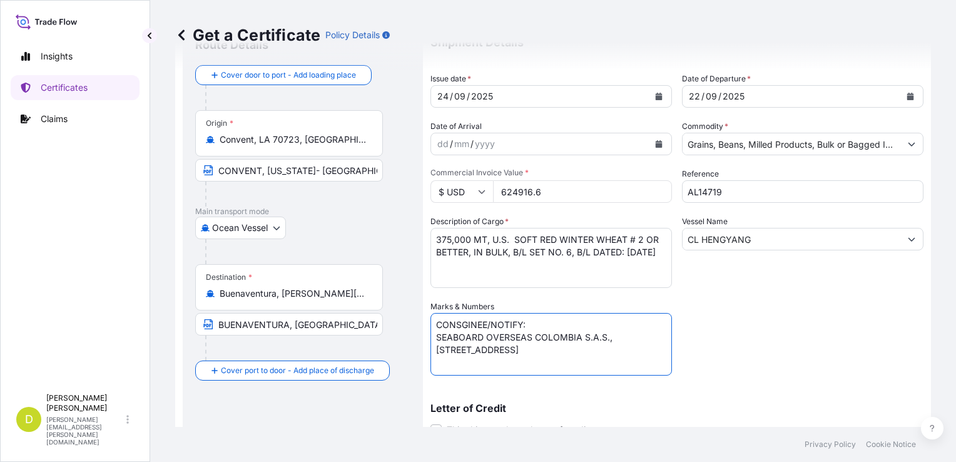
type textarea "CONSGINEE/NOTIFY: SEABOARD OVERSEAS COLOMBIA S.A.S., [STREET_ADDRESS]"
click at [580, 182] on input "624916.6" at bounding box center [582, 191] width 179 height 23
type input "116230.13"
click at [628, 271] on textarea "2200,000 MT, U.S. SOFT RED WINTER WHEAT # 2 OR BETTER, IN BULK, B/L SET NO. 6, …" at bounding box center [552, 258] width 242 height 60
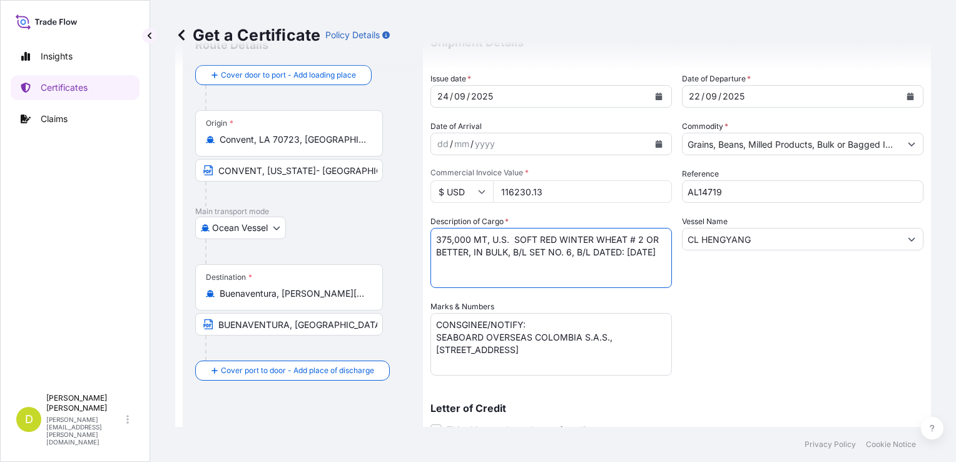
click at [570, 248] on textarea "2200,000 MT, U.S. SOFT RED WINTER WHEAT # 2 OR BETTER, IN BULK, B/L SET NO. 6, …" at bounding box center [552, 258] width 242 height 60
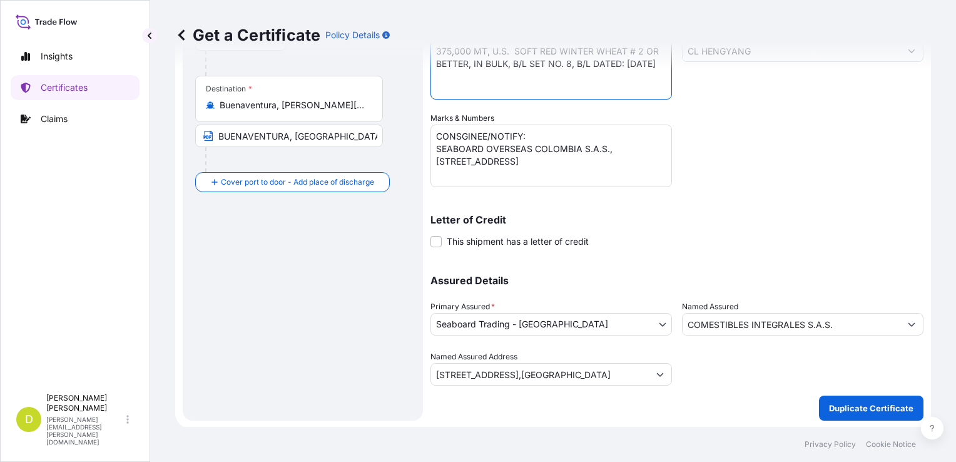
type textarea "375,000 MT, U.S. SOFT RED WINTER WHEAT # 2 OR BETTER, IN BULK, B/L SET NO. 8, B…"
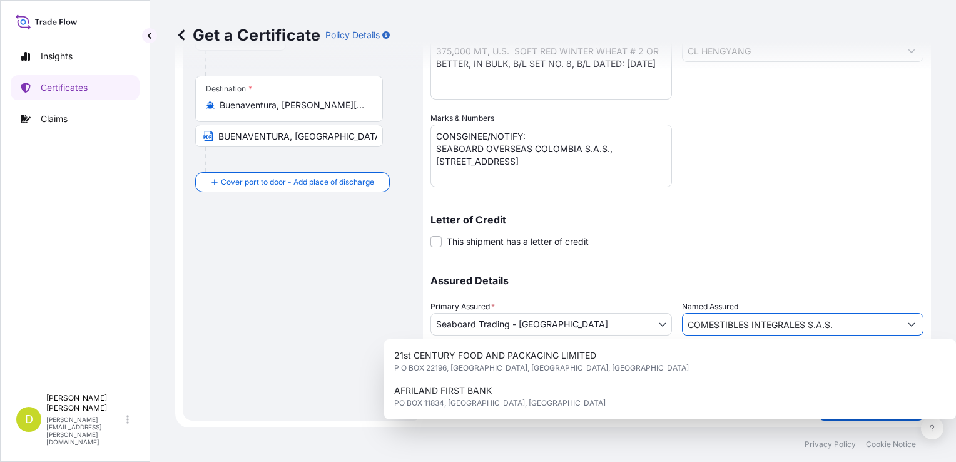
click at [827, 326] on input "COMESTIBLES INTEGRALES S.A.S." at bounding box center [792, 324] width 218 height 23
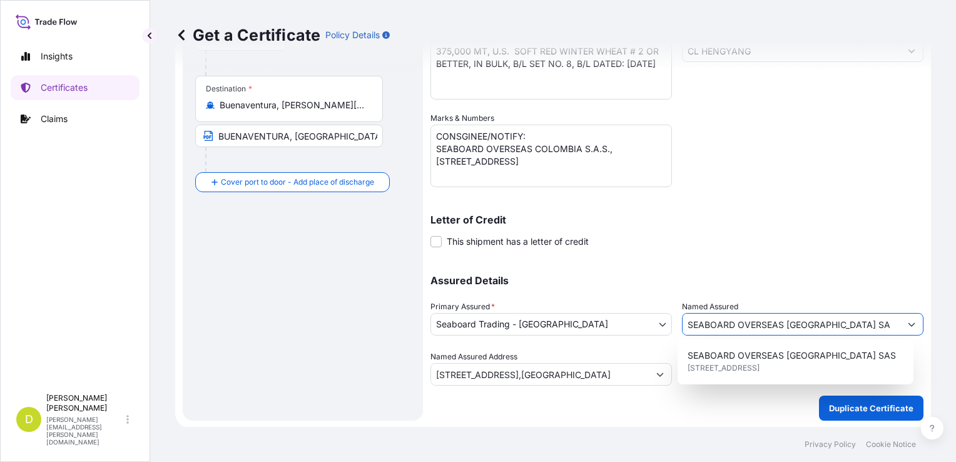
type input "SEABOARD OVERSEAS [GEOGRAPHIC_DATA] SAS"
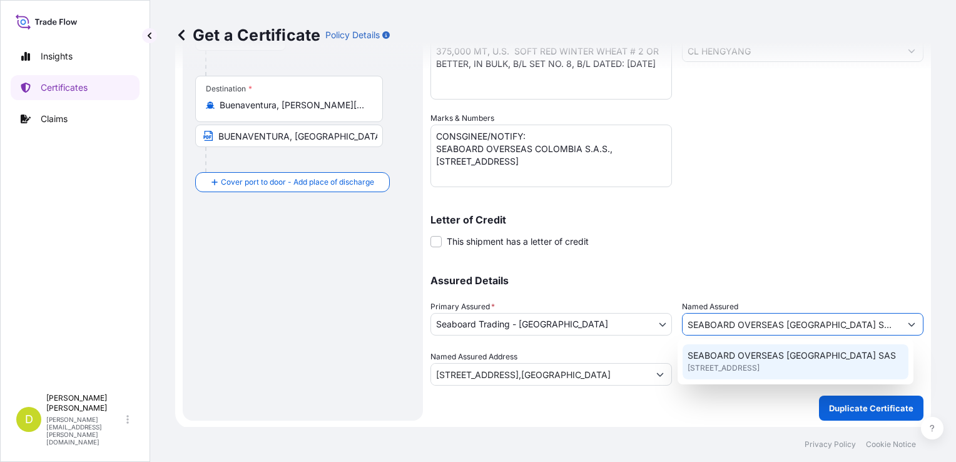
click at [760, 364] on span "[STREET_ADDRESS]" at bounding box center [724, 368] width 72 height 13
type input "CARRERA 11 NO 77A-49 OF.902"
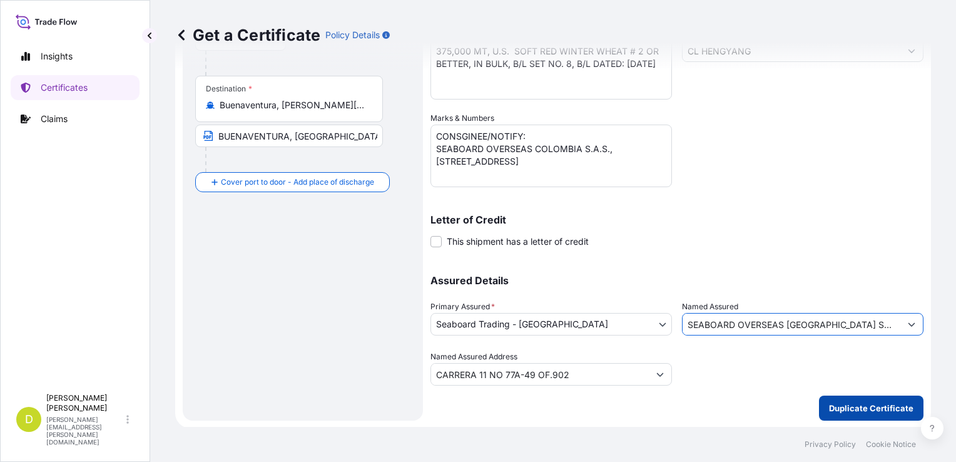
type input "SEABOARD OVERSEAS [GEOGRAPHIC_DATA] SAS"
click at [861, 407] on p "Duplicate Certificate" at bounding box center [871, 408] width 84 height 13
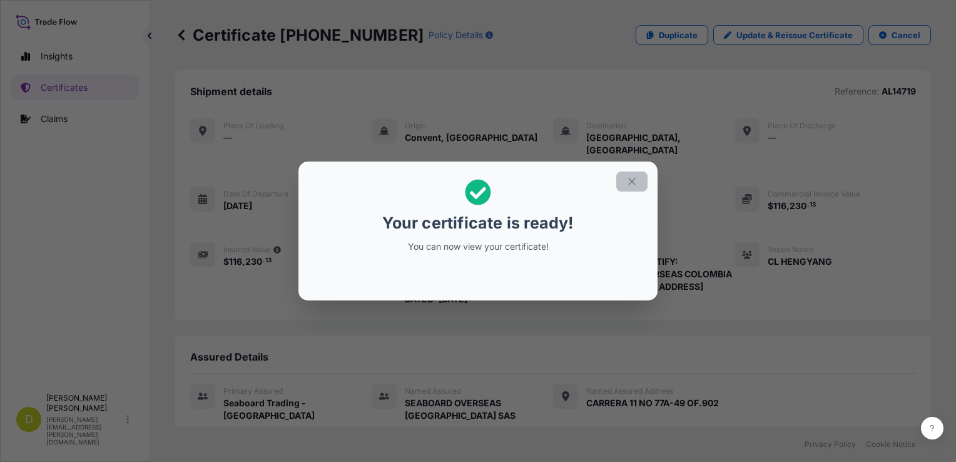
click at [635, 186] on icon "button" at bounding box center [631, 181] width 11 height 11
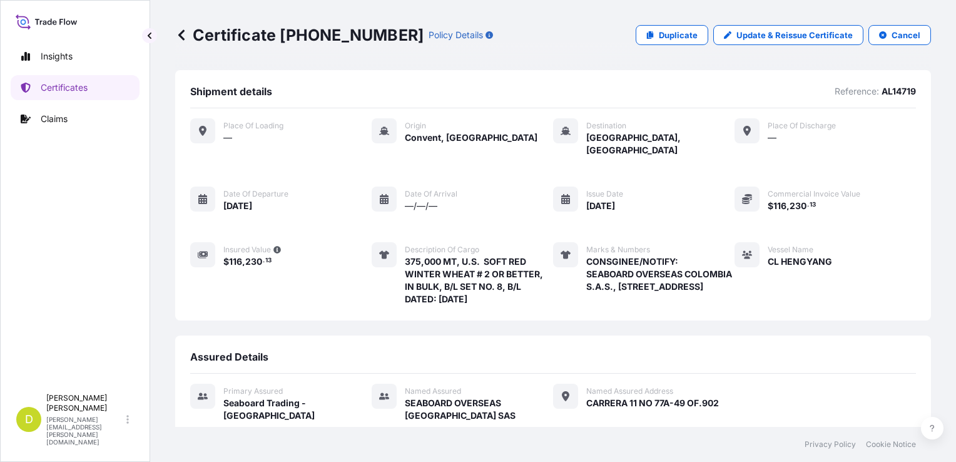
scroll to position [216, 0]
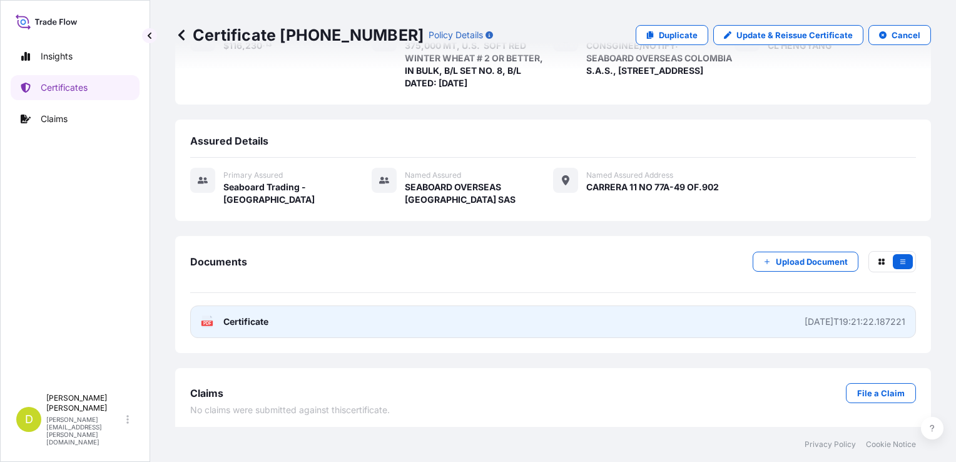
click at [599, 319] on link "PDF Certificate [DATE]T19:21:22.187221" at bounding box center [553, 321] width 726 height 33
